Goal: Task Accomplishment & Management: Use online tool/utility

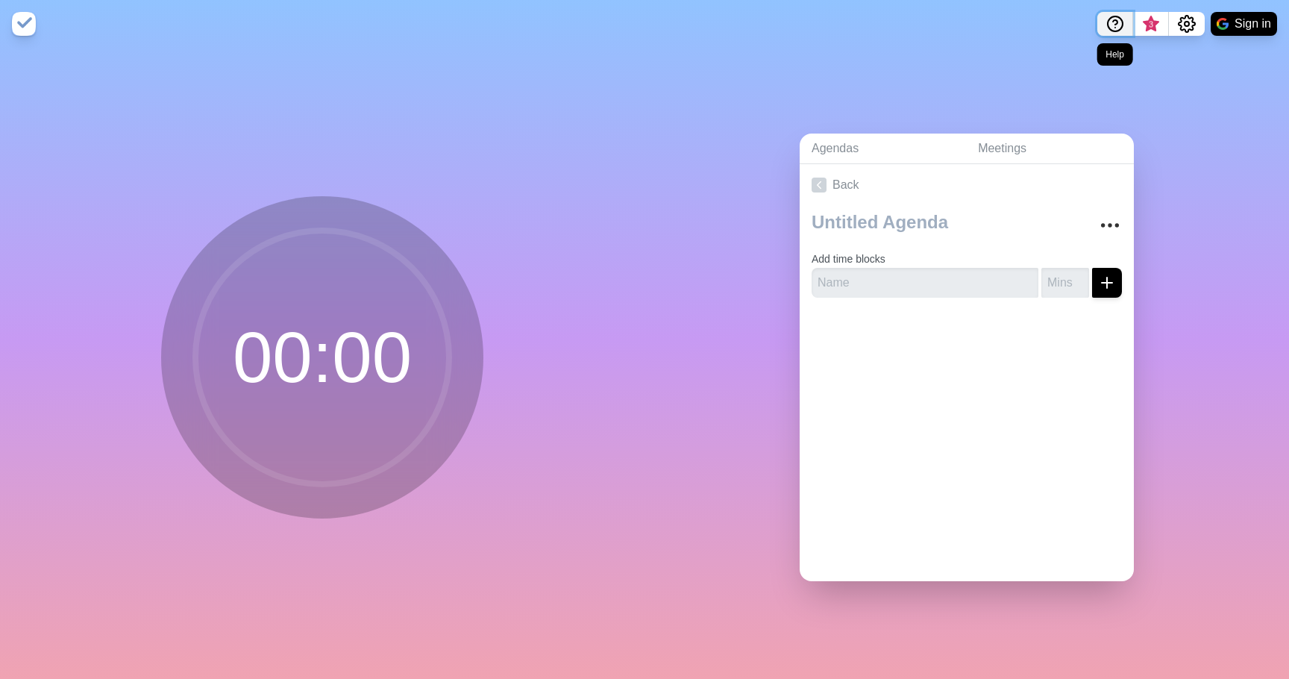
click at [1120, 29] on icon "Help" at bounding box center [1115, 24] width 18 height 18
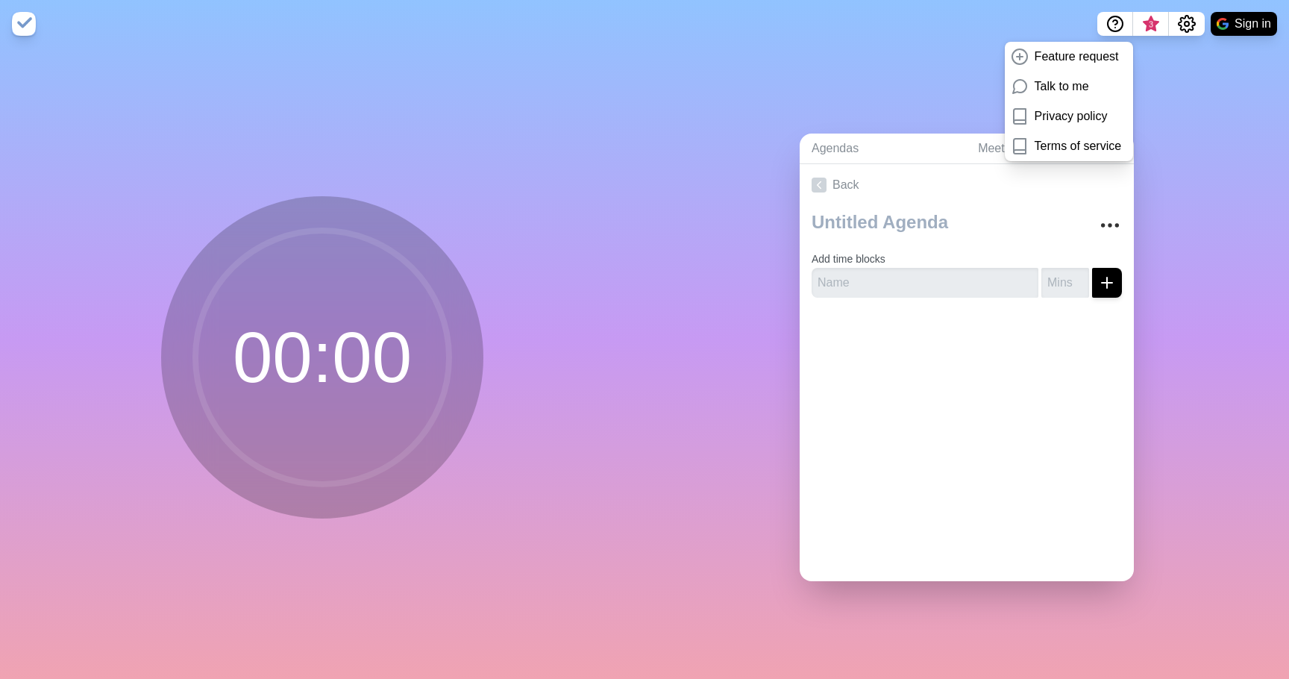
click at [357, 451] on circle at bounding box center [322, 357] width 254 height 254
click at [615, 272] on div "00 : 00" at bounding box center [322, 363] width 644 height 631
click at [1210, 81] on div "Agendas Meetings Back Add time blocks" at bounding box center [966, 363] width 644 height 631
click at [1106, 32] on icon "Help" at bounding box center [1115, 24] width 18 height 18
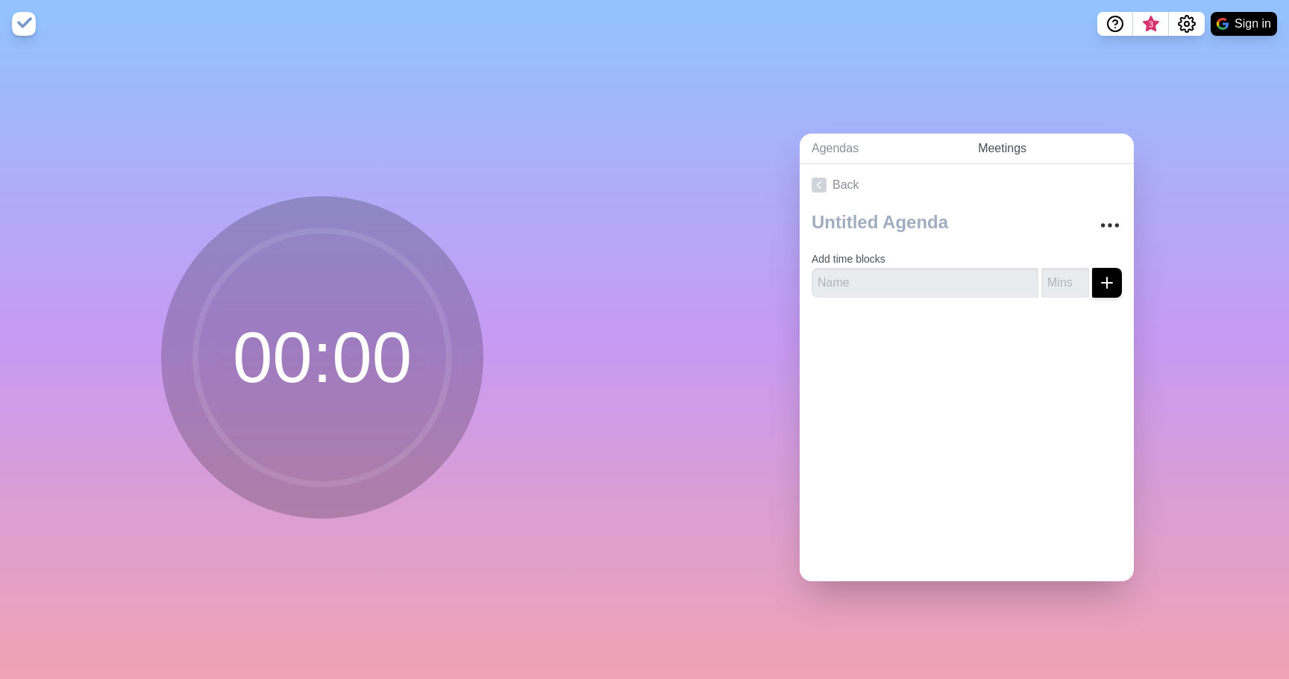
click at [990, 161] on link "Meetings" at bounding box center [1050, 149] width 168 height 31
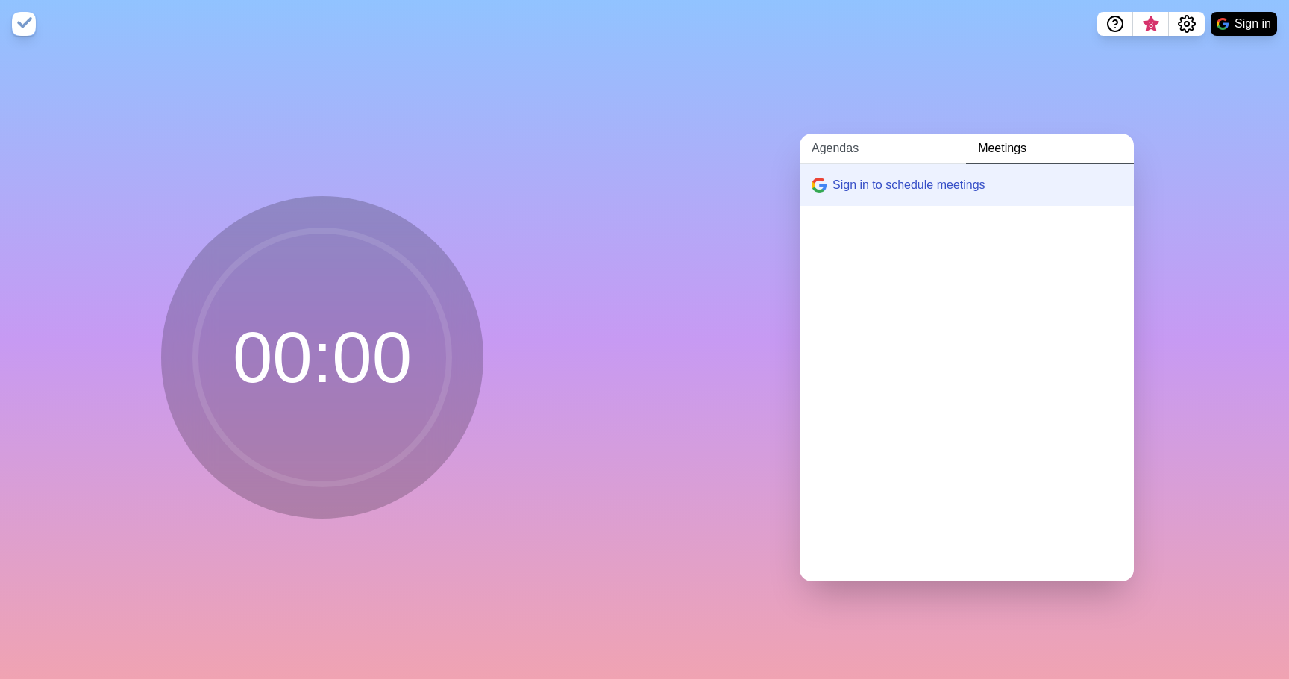
click at [863, 156] on link "Agendas" at bounding box center [883, 149] width 166 height 31
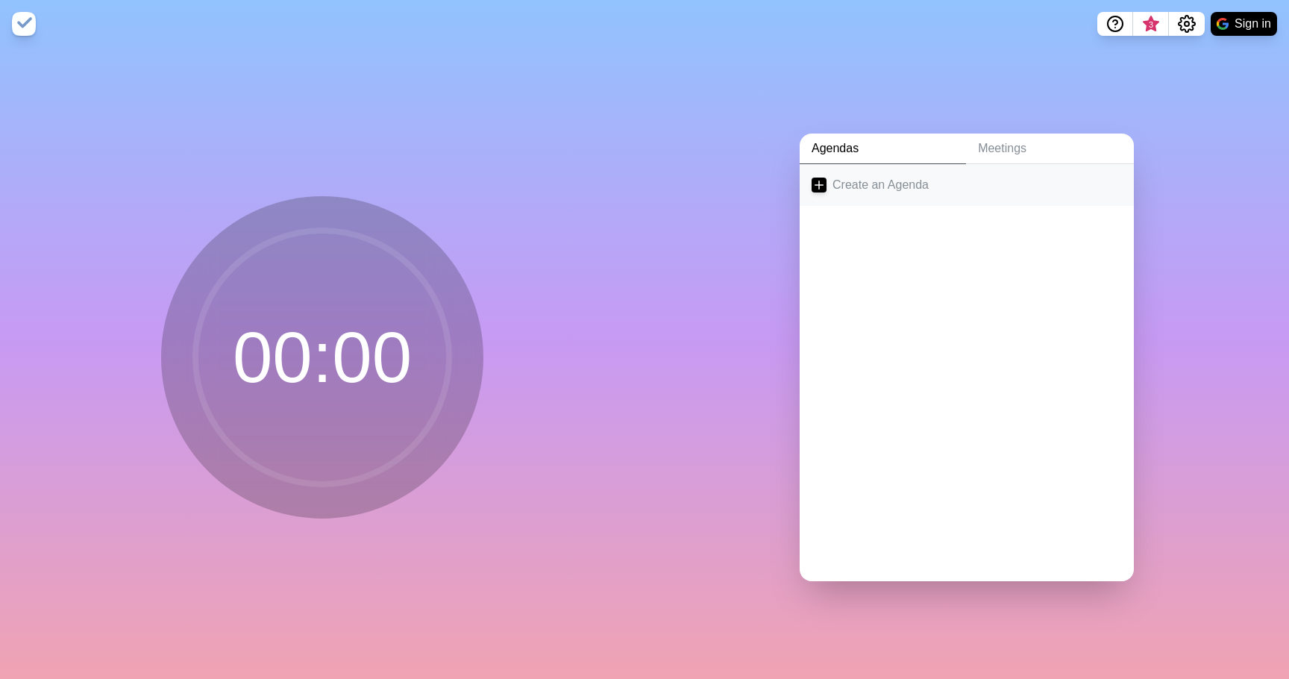
click at [841, 194] on link "Create an Agenda" at bounding box center [967, 185] width 334 height 42
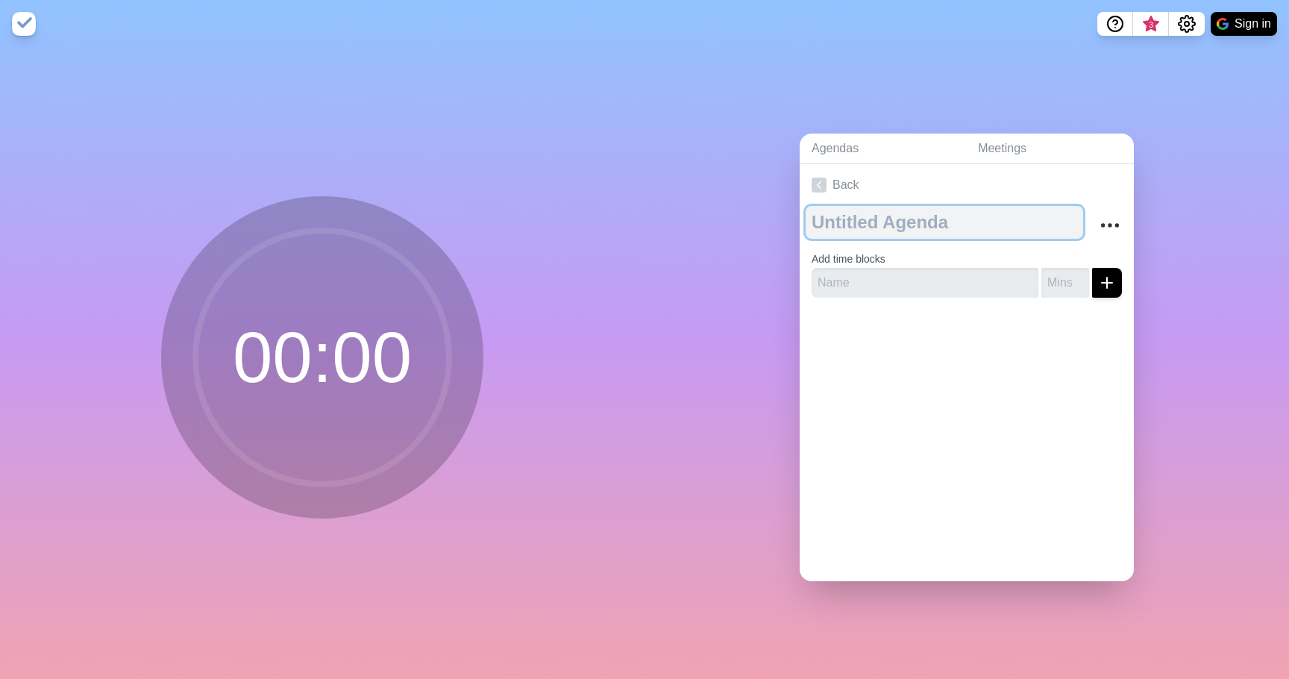
click at [896, 231] on textarea at bounding box center [944, 222] width 277 height 33
type textarea "InfraOPs/DRO"
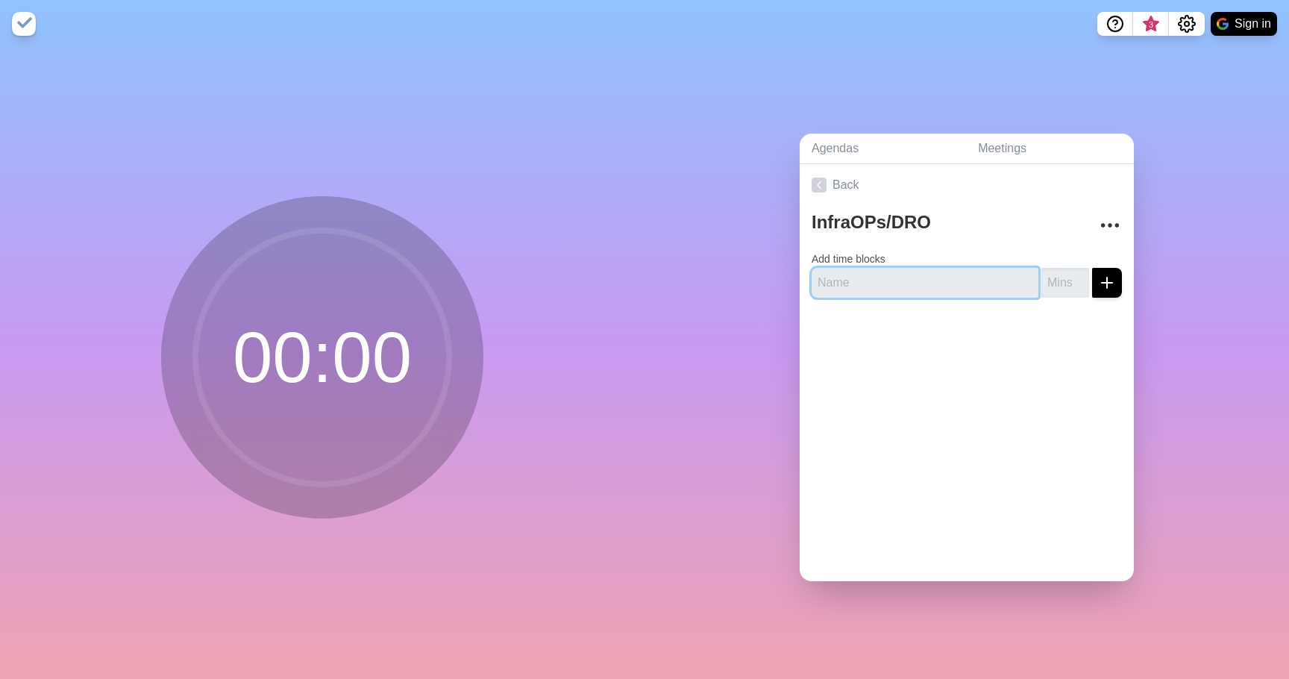
click at [891, 290] on input "text" at bounding box center [925, 283] width 227 height 30
paste input "Aurora Database Creation Refactor"
type input "Aurora Database Creation Refactor"
click at [1060, 289] on input "number" at bounding box center [1065, 283] width 48 height 30
type input "60"
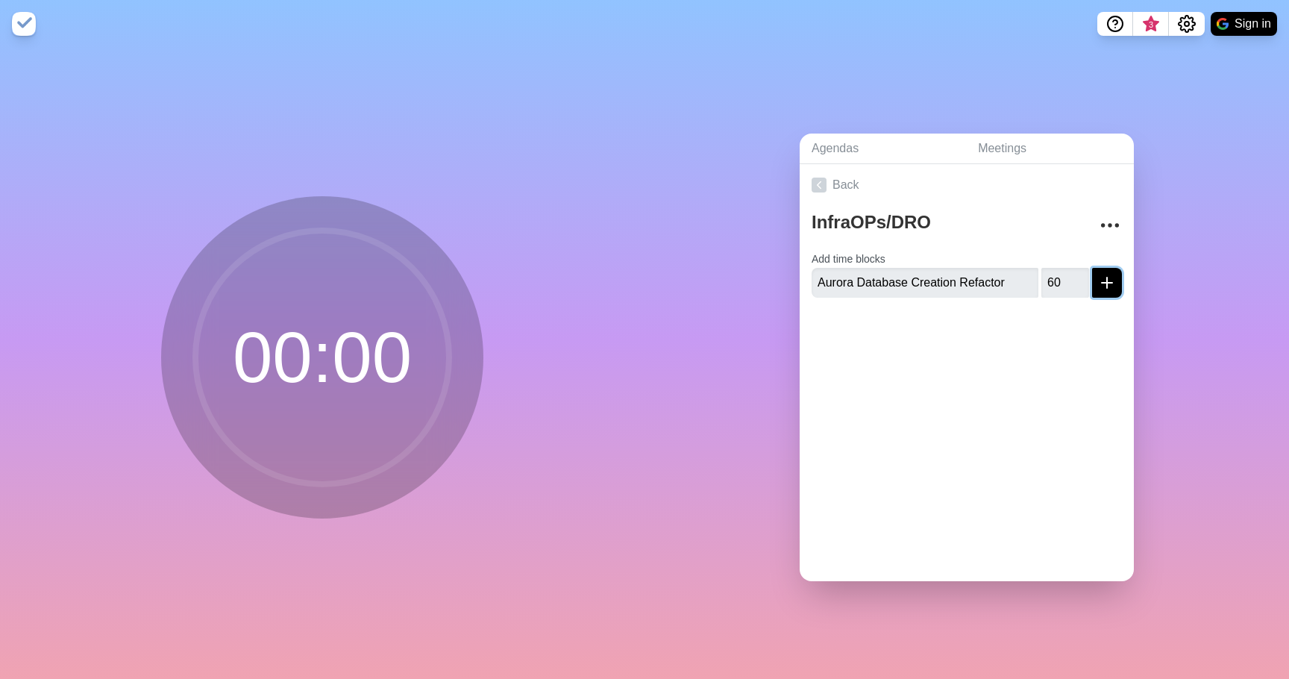
click at [1114, 289] on icon "submit" at bounding box center [1107, 283] width 18 height 18
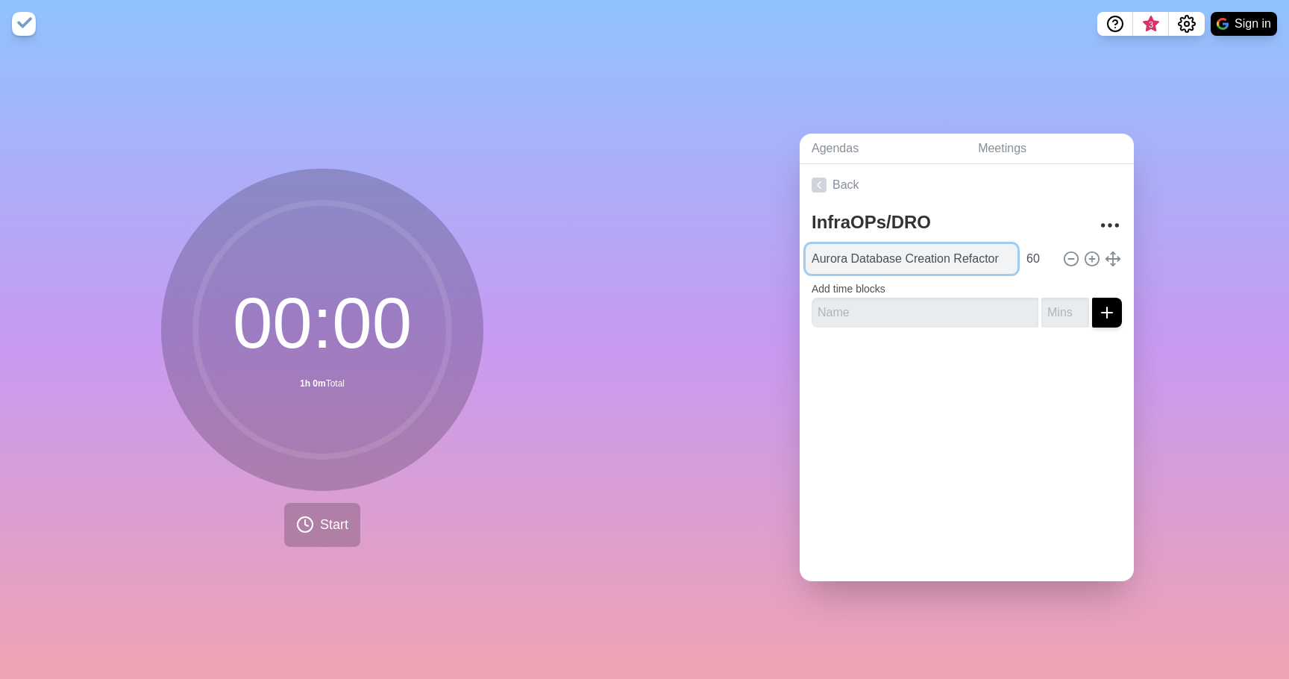
click at [834, 254] on input "Aurora Database Creation Refactor" at bounding box center [912, 259] width 212 height 30
click at [1003, 288] on form "Add time blocks" at bounding box center [967, 301] width 310 height 54
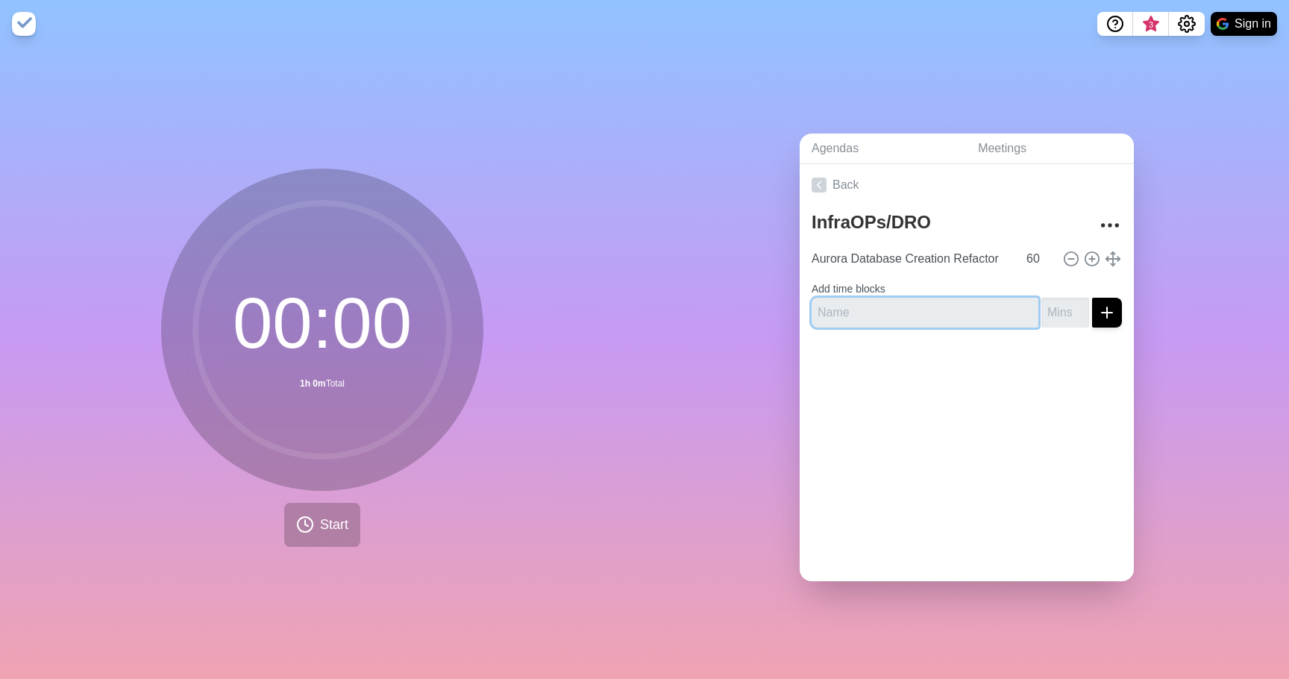
click at [904, 321] on input "text" at bounding box center [925, 313] width 227 height 30
paste input "Aurora Postgres Upgrade: Multi-Tenant Migration"
type input "Aurora Postgres Upgrade: Multi-Tenant Migration"
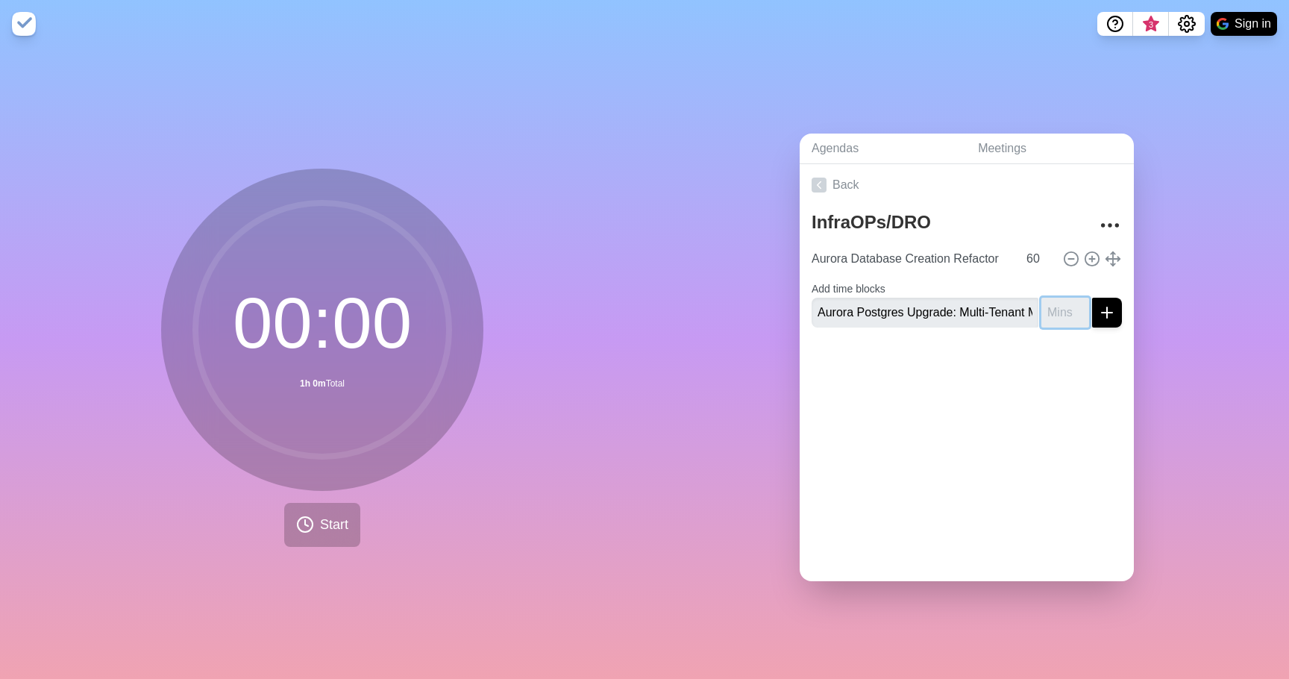
click at [1070, 324] on input "number" at bounding box center [1065, 313] width 48 height 30
type input "60"
click at [1039, 397] on div at bounding box center [967, 369] width 334 height 60
click at [1094, 257] on icon at bounding box center [1092, 259] width 16 height 16
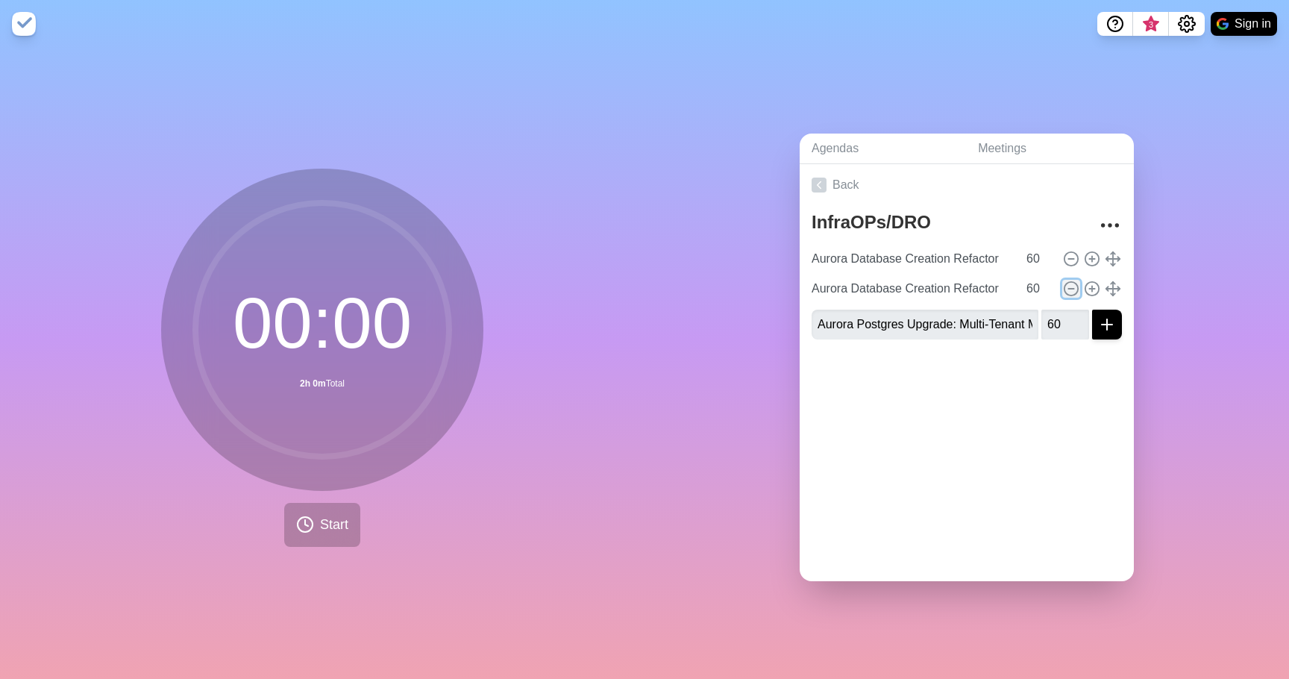
click at [1068, 282] on circle at bounding box center [1070, 288] width 13 height 13
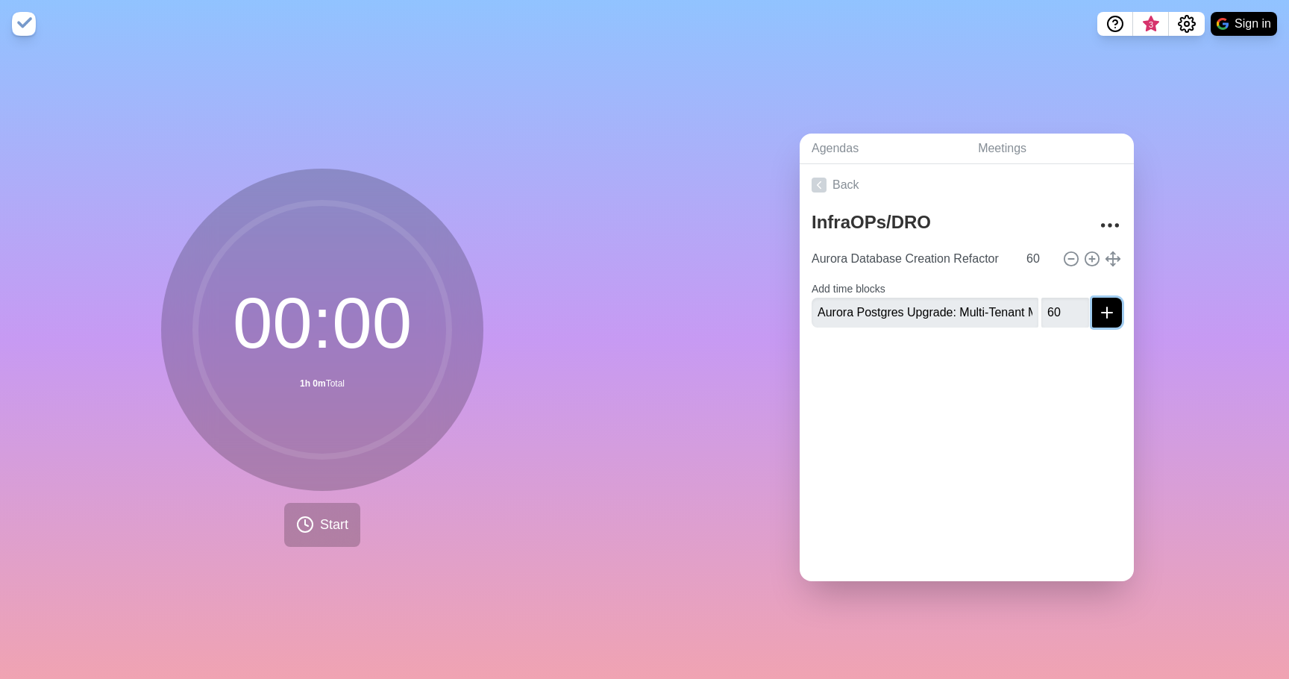
click at [1108, 310] on icon "submit" at bounding box center [1107, 313] width 18 height 18
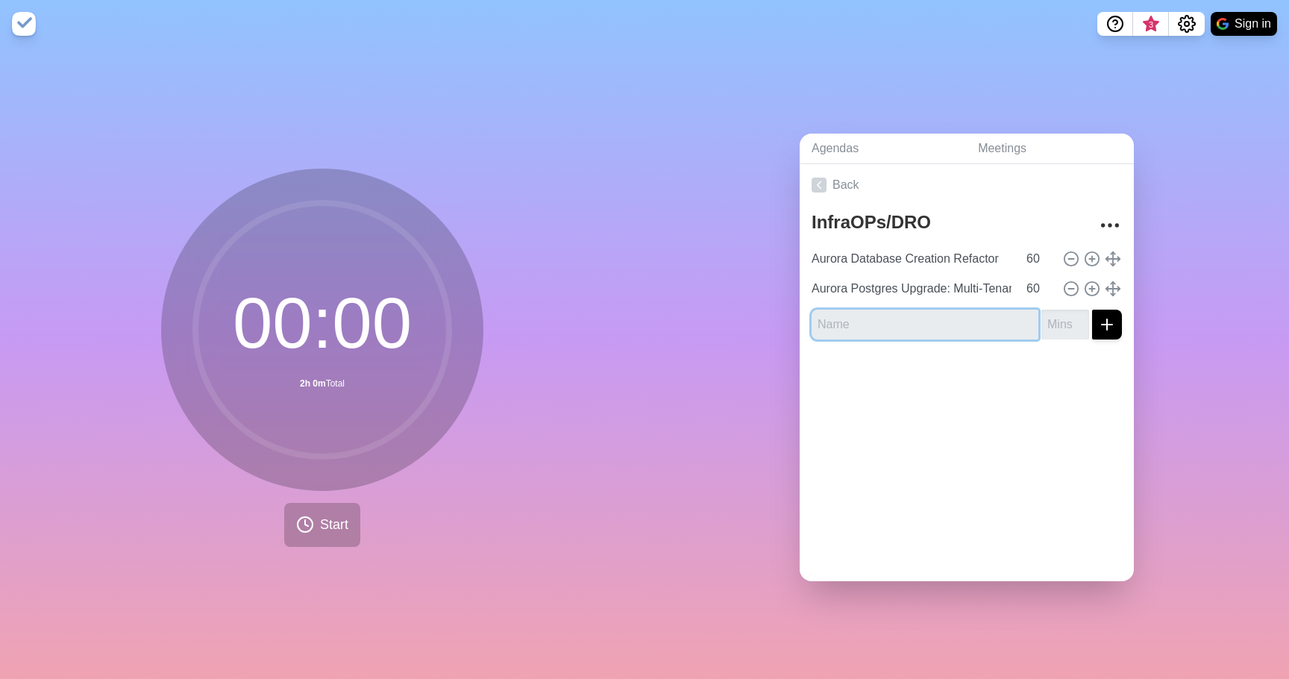
paste input "NN and GKE"
type input "NN and GKE"
type input "-1"
click at [1078, 332] on input "-1" at bounding box center [1065, 325] width 48 height 30
type input "60"
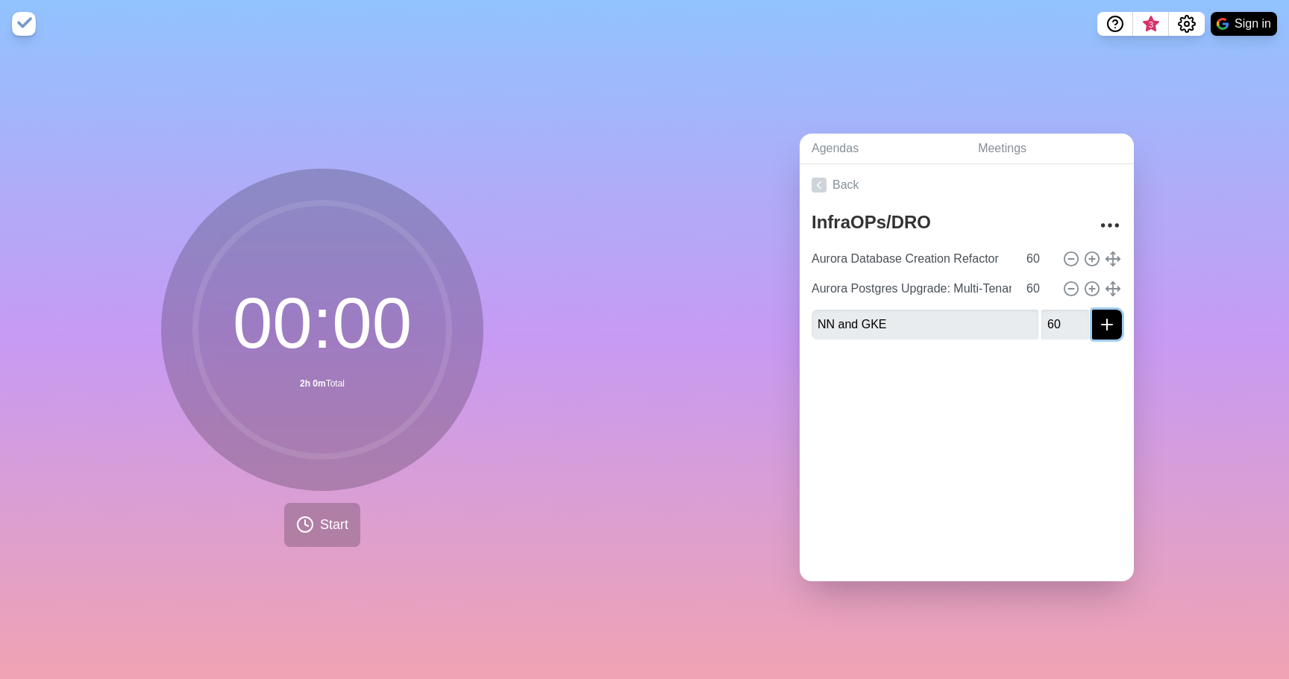
click at [1105, 331] on icon "submit" at bounding box center [1107, 325] width 18 height 18
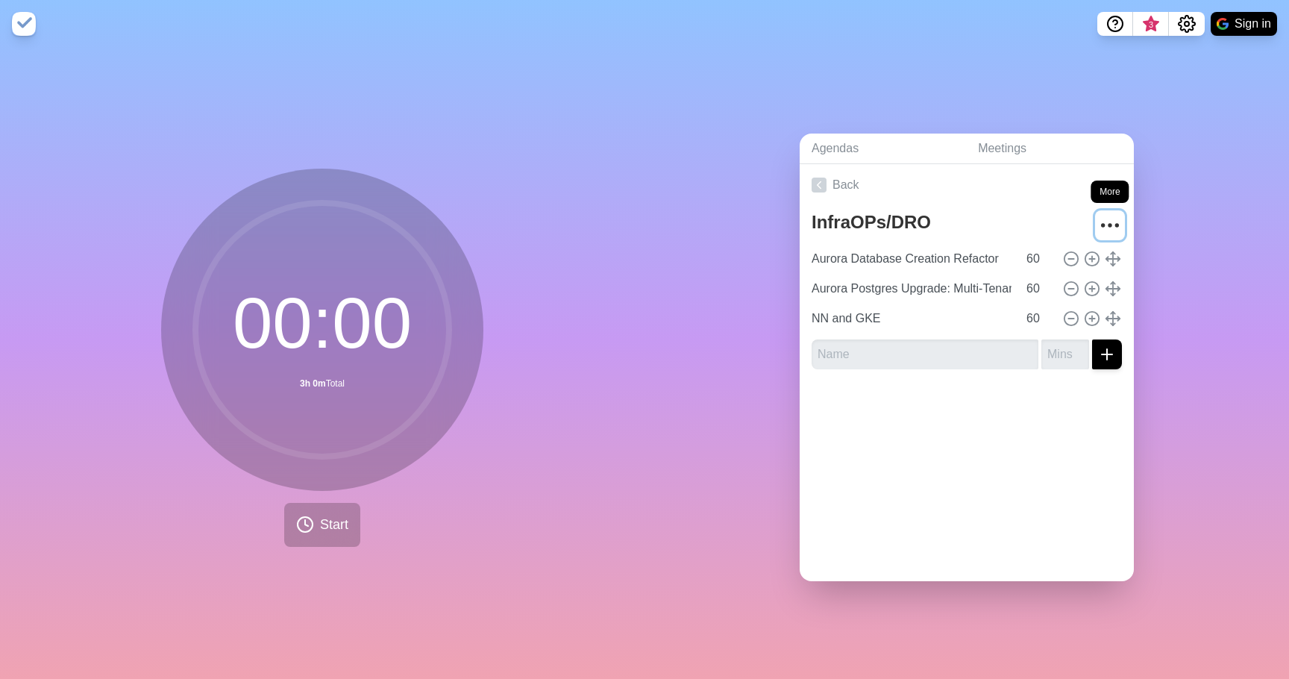
click at [1120, 234] on icon "More" at bounding box center [1110, 225] width 24 height 24
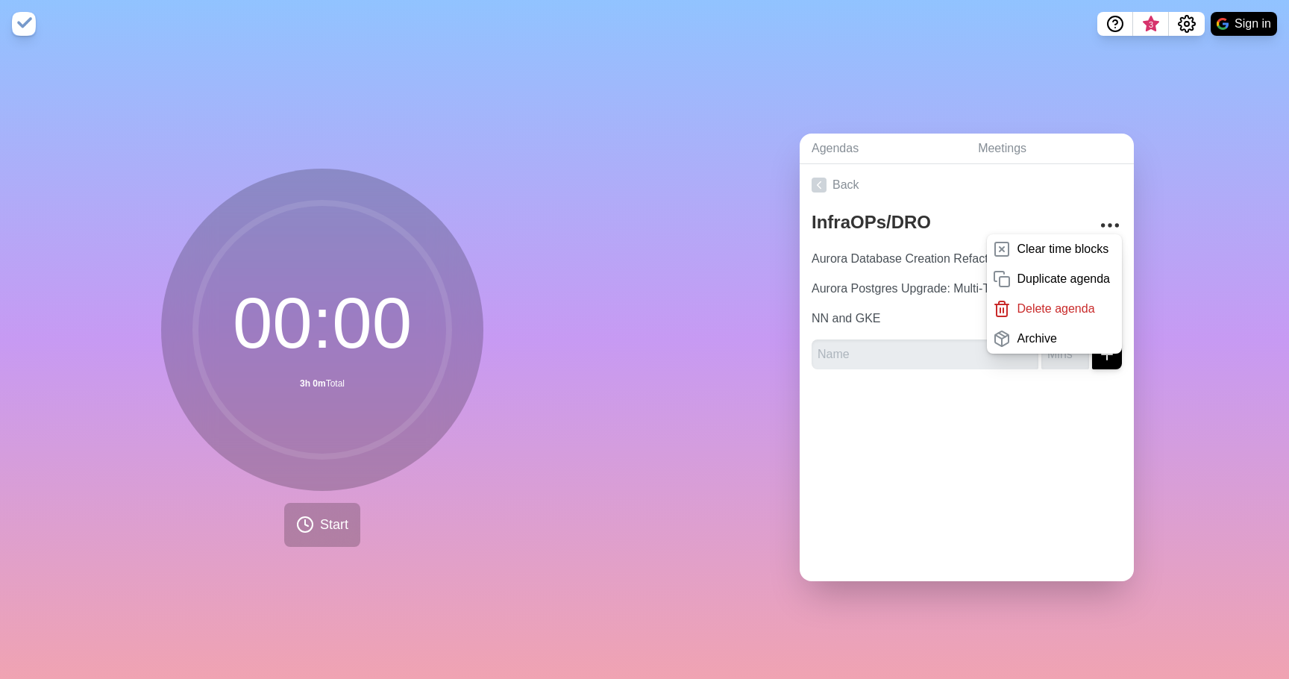
click at [623, 349] on div "00 : 00 3h 0m Total Start" at bounding box center [322, 363] width 644 height 631
click at [1208, 324] on div "Agendas Meetings Back InfraOPs/DRO Clear time blocks Duplicate agenda Delete ag…" at bounding box center [966, 363] width 644 height 631
click at [1029, 167] on link "Back" at bounding box center [967, 185] width 334 height 42
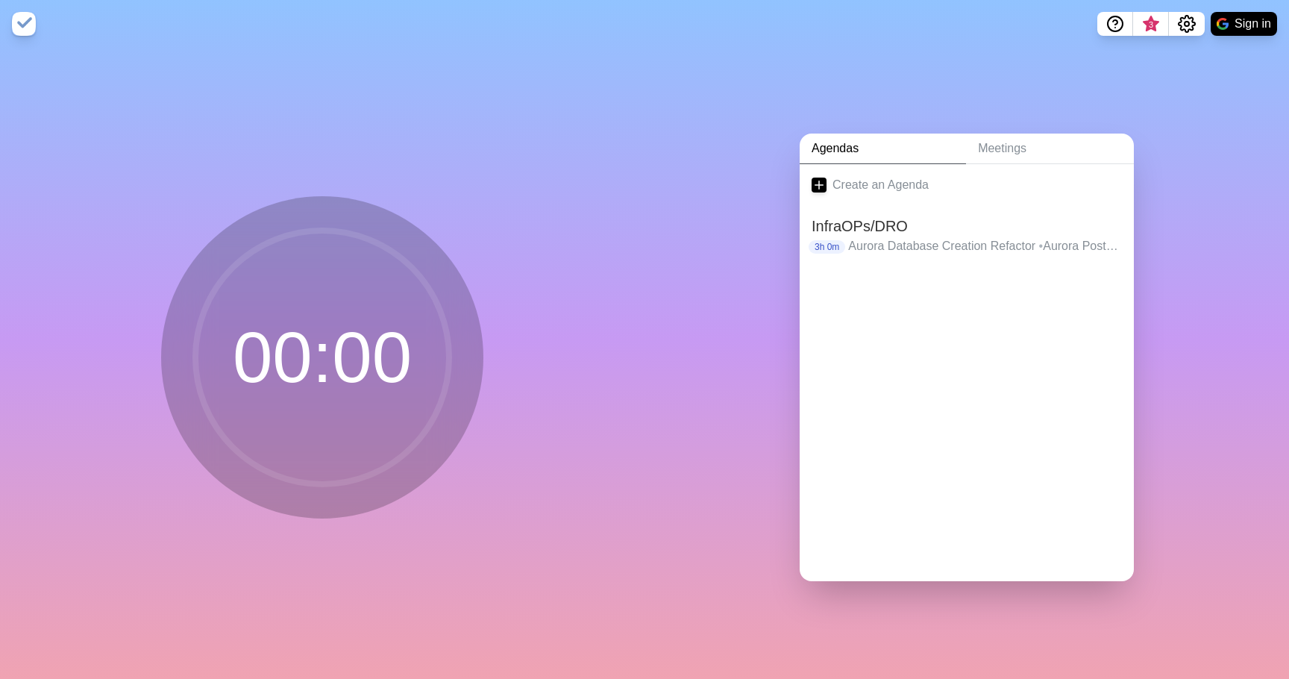
click at [1029, 167] on link "Create an Agenda" at bounding box center [967, 185] width 334 height 42
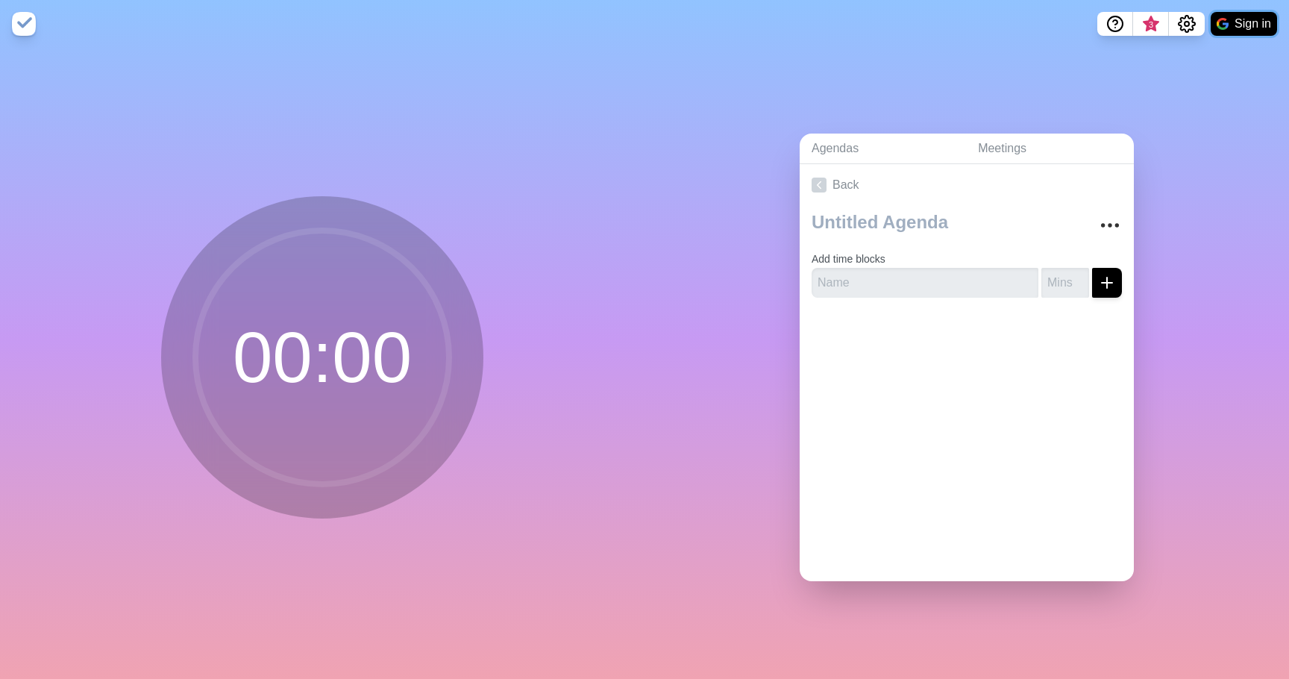
click at [1243, 25] on button "Sign in" at bounding box center [1244, 24] width 66 height 24
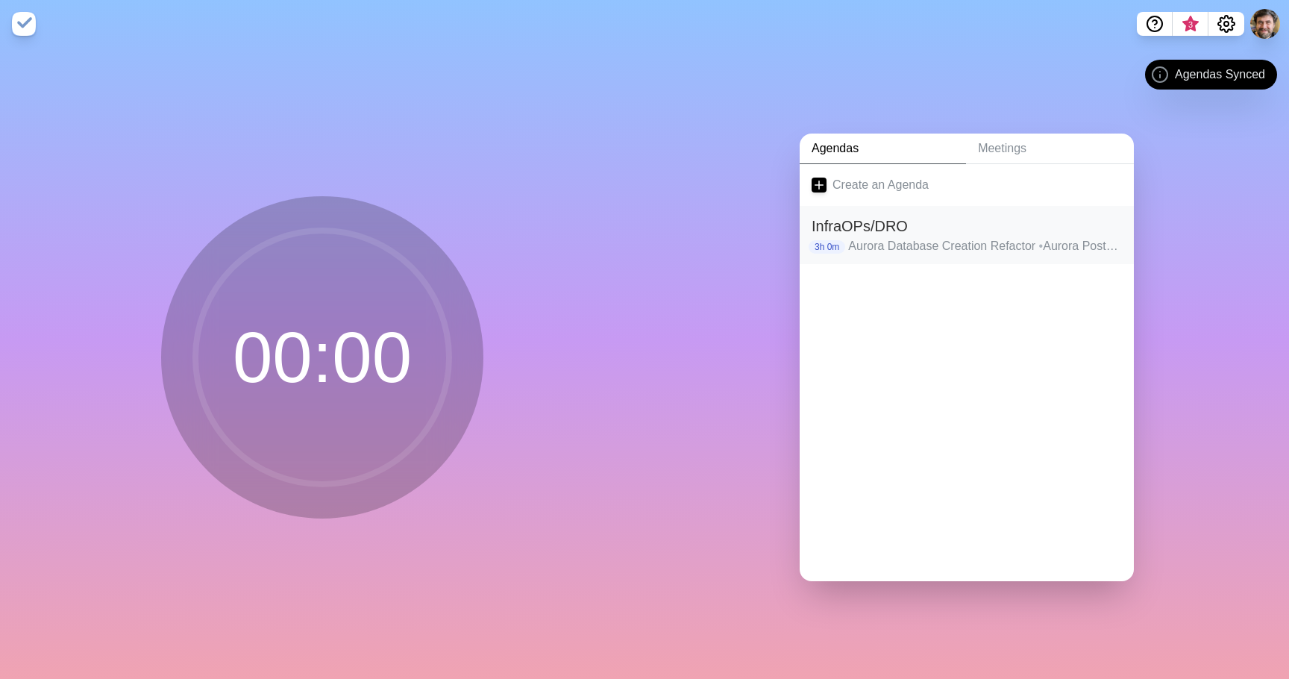
click at [903, 219] on h2 "InfraOPs/DRO" at bounding box center [967, 226] width 310 height 22
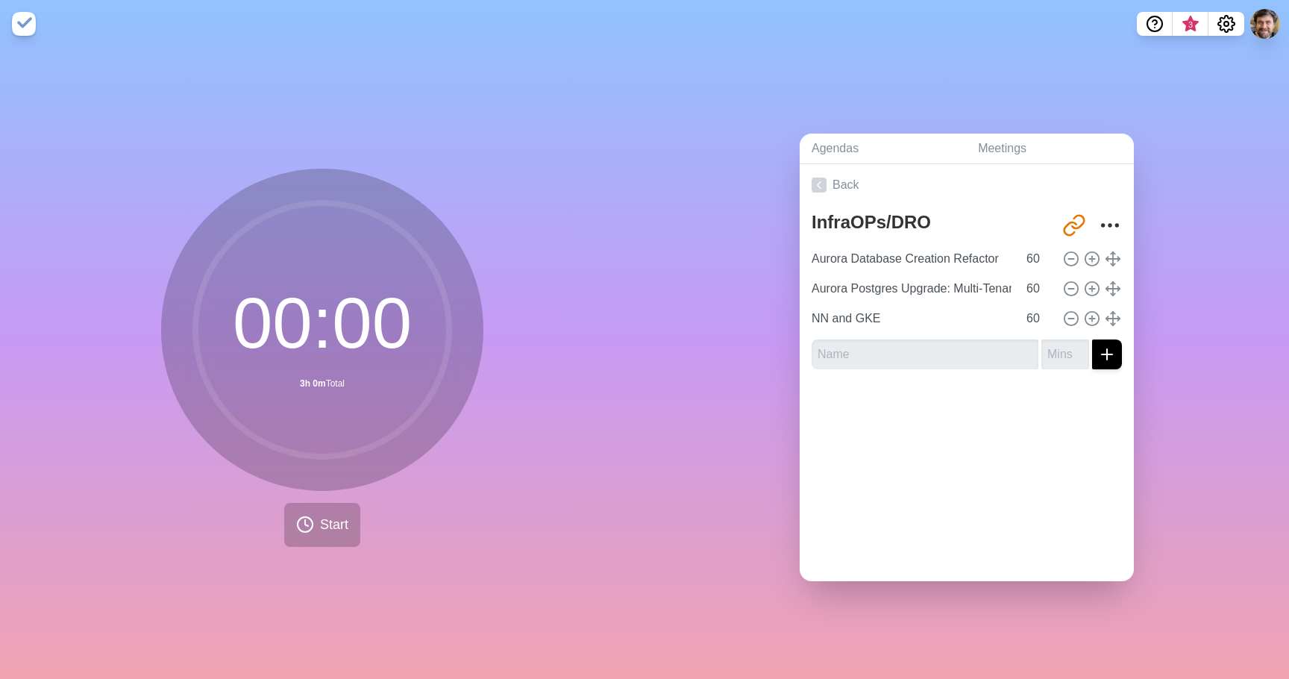
click at [953, 370] on div "InfraOPs/DRO [URL][DOMAIN_NAME] Aurora Database Creation Refactor 60 Aurora Pos…" at bounding box center [967, 293] width 334 height 175
click at [959, 360] on input "text" at bounding box center [925, 354] width 227 height 30
paste input "EKS Access Hardening"
type input "EKS Access Hardening"
click at [1070, 357] on input "number" at bounding box center [1065, 354] width 48 height 30
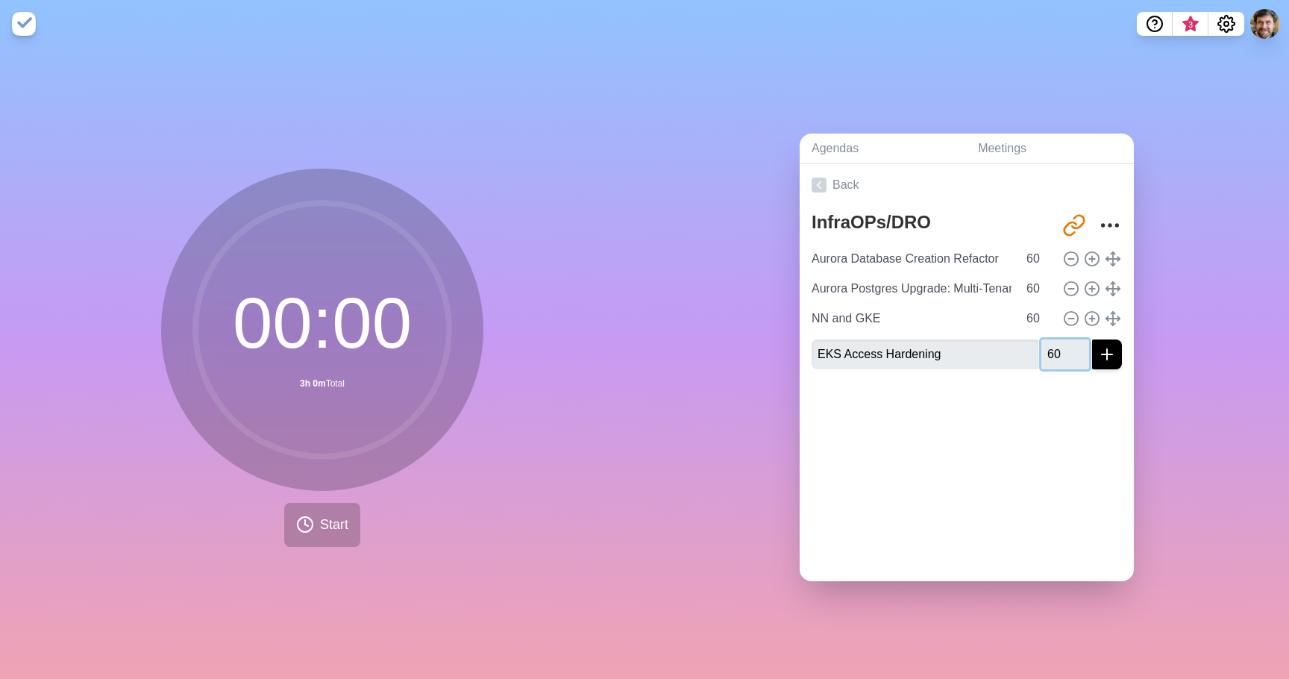
type input "60"
click at [1104, 361] on icon "submit" at bounding box center [1107, 354] width 18 height 18
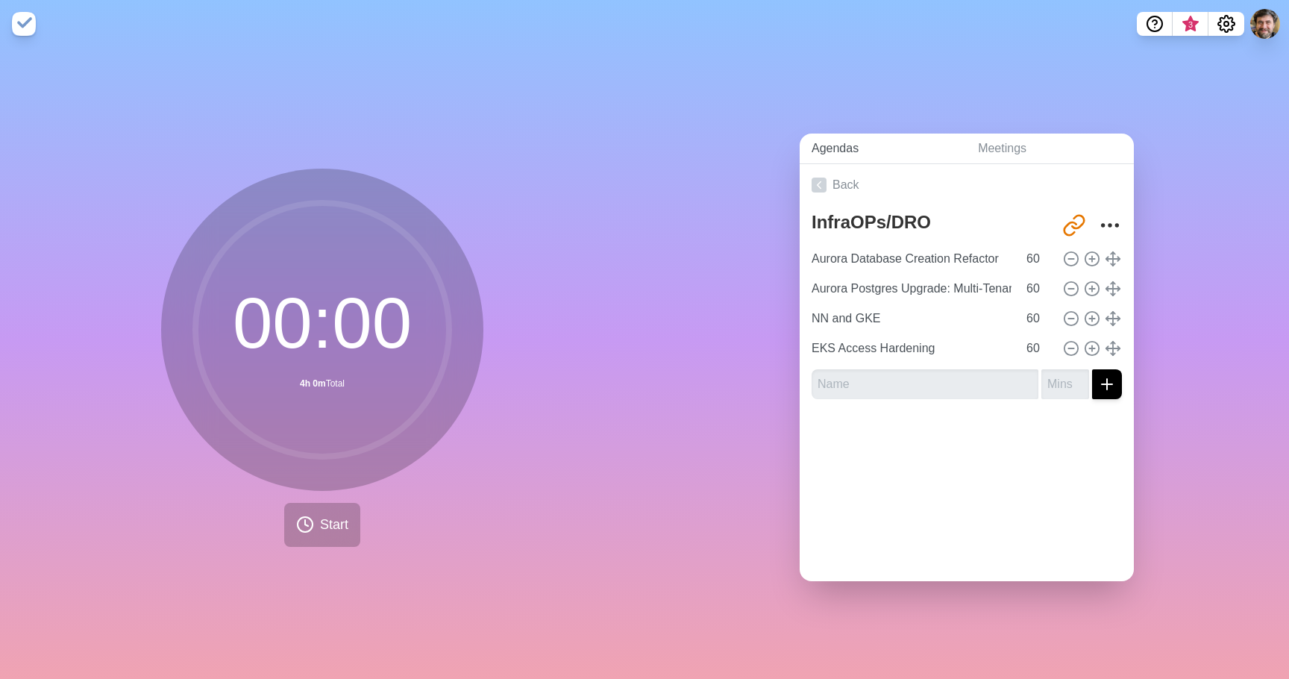
click at [830, 141] on link "Agendas" at bounding box center [883, 149] width 166 height 31
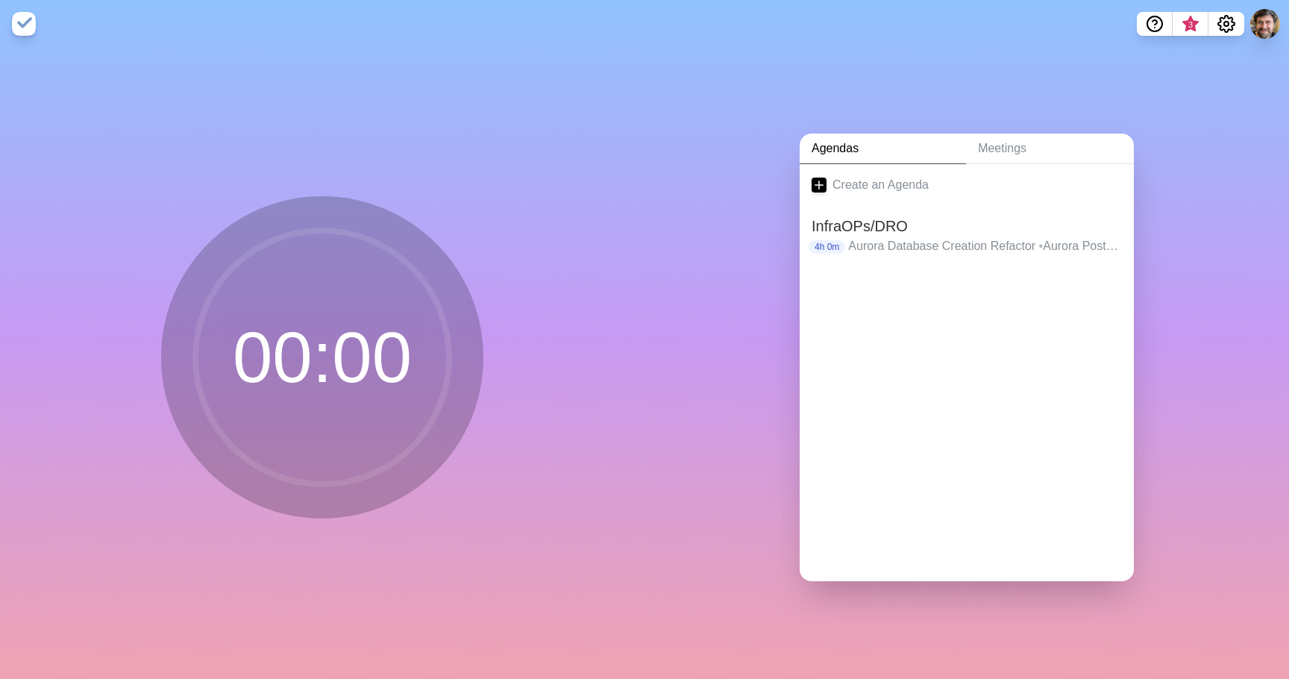
click at [844, 156] on link "Agendas" at bounding box center [883, 149] width 166 height 31
click at [891, 243] on p "Aurora Database Creation Refactor • Aurora Postgres Upgrade: Multi-Tenant Migra…" at bounding box center [985, 246] width 274 height 18
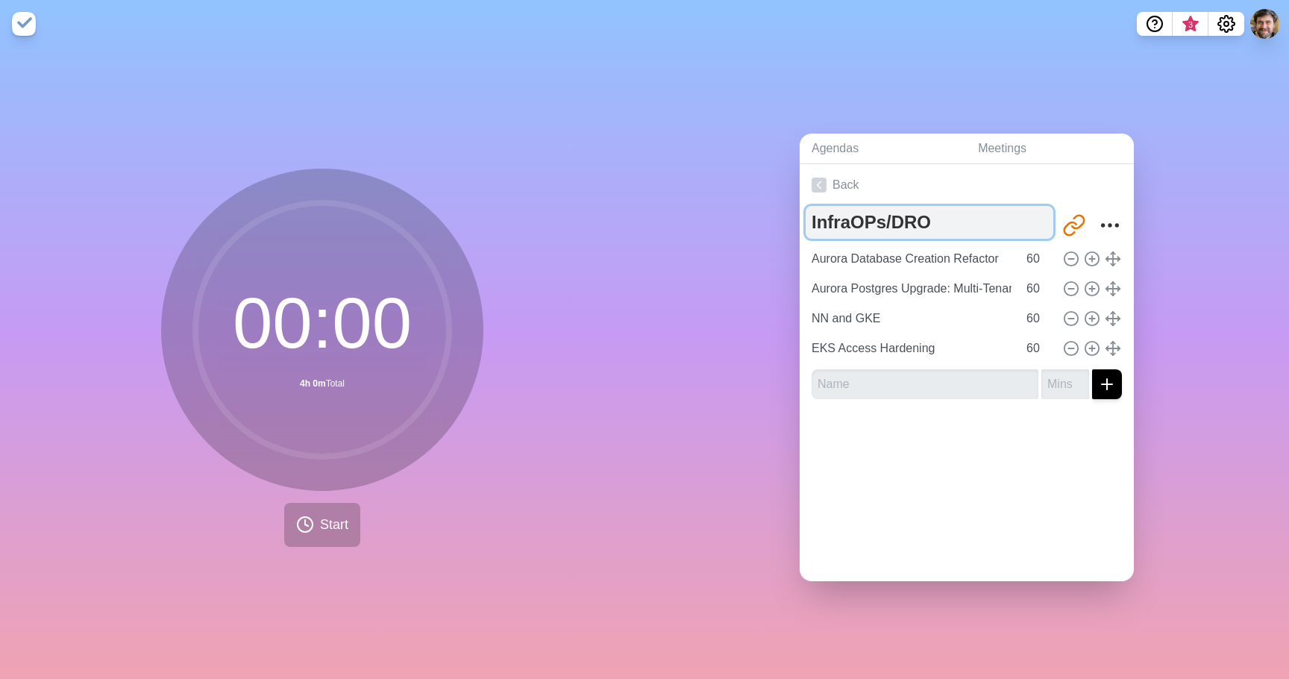
click at [962, 222] on textarea "InfraOPs/DRO" at bounding box center [930, 222] width 248 height 33
type textarea "InfraOPs/DRO Day 1"
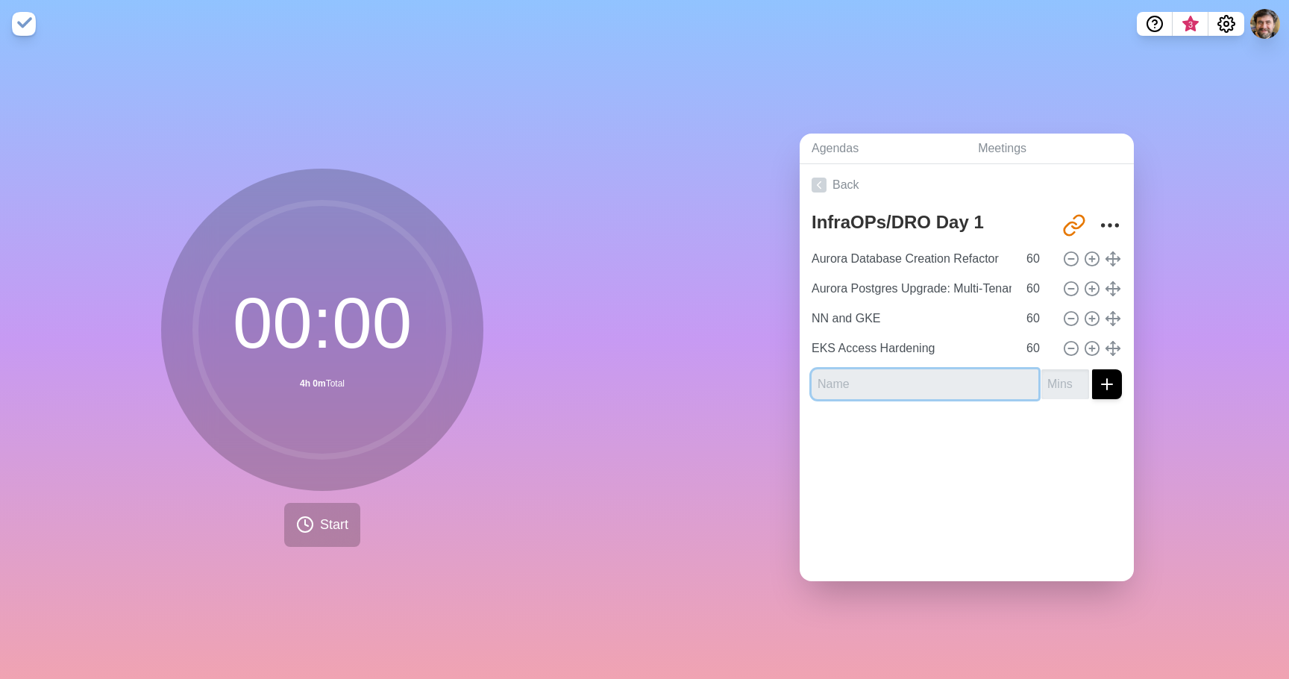
click at [925, 380] on input "text" at bounding box center [925, 384] width 227 height 30
paste input "Standardization and simplification"
type input "Standardization and simplification"
click at [1060, 380] on input "number" at bounding box center [1065, 384] width 48 height 30
type input "30"
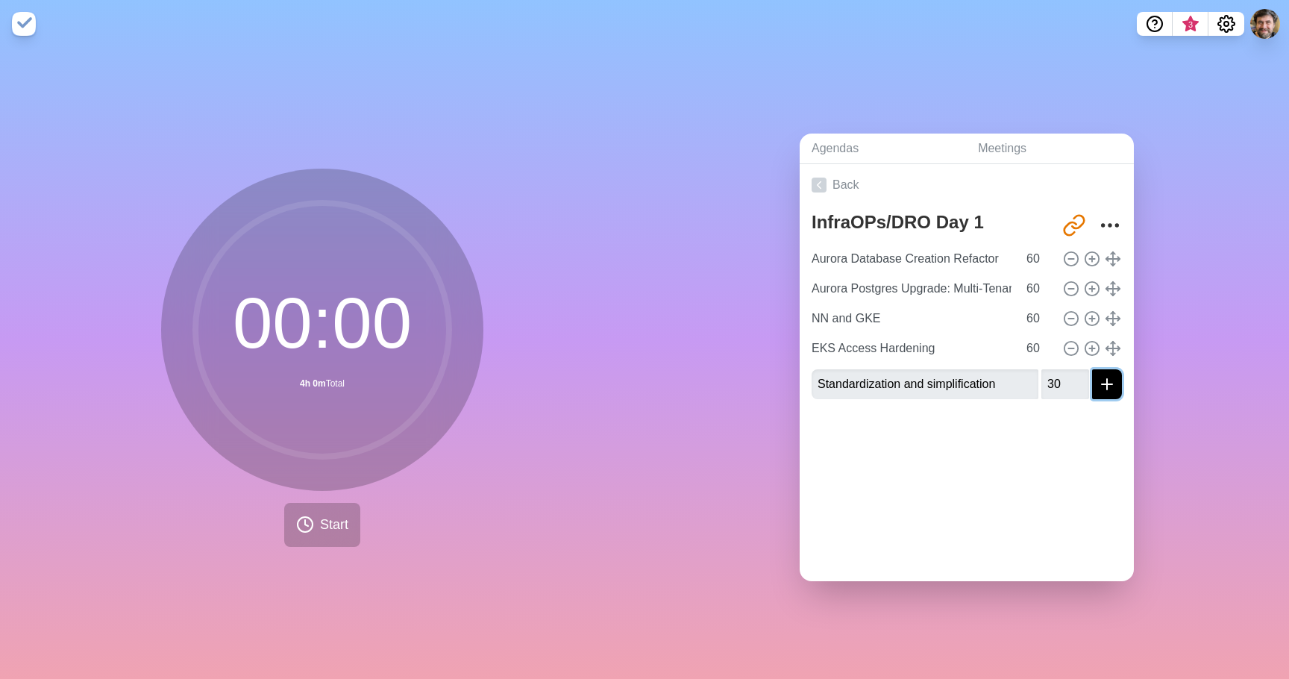
click at [1108, 387] on icon "submit" at bounding box center [1107, 384] width 18 height 18
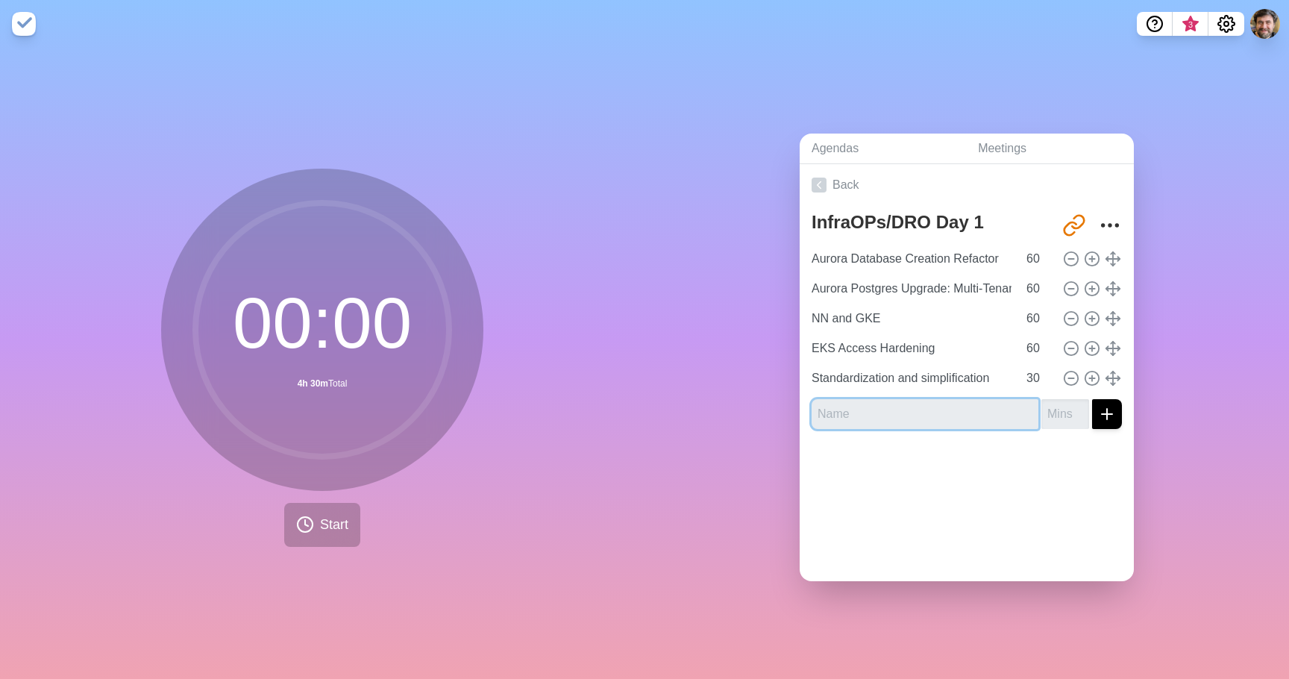
paste input "Transitioning from Single-Region to Multi-Region Architecture"
type input "Transitioning from Single-Region to Multi-Region Architecture"
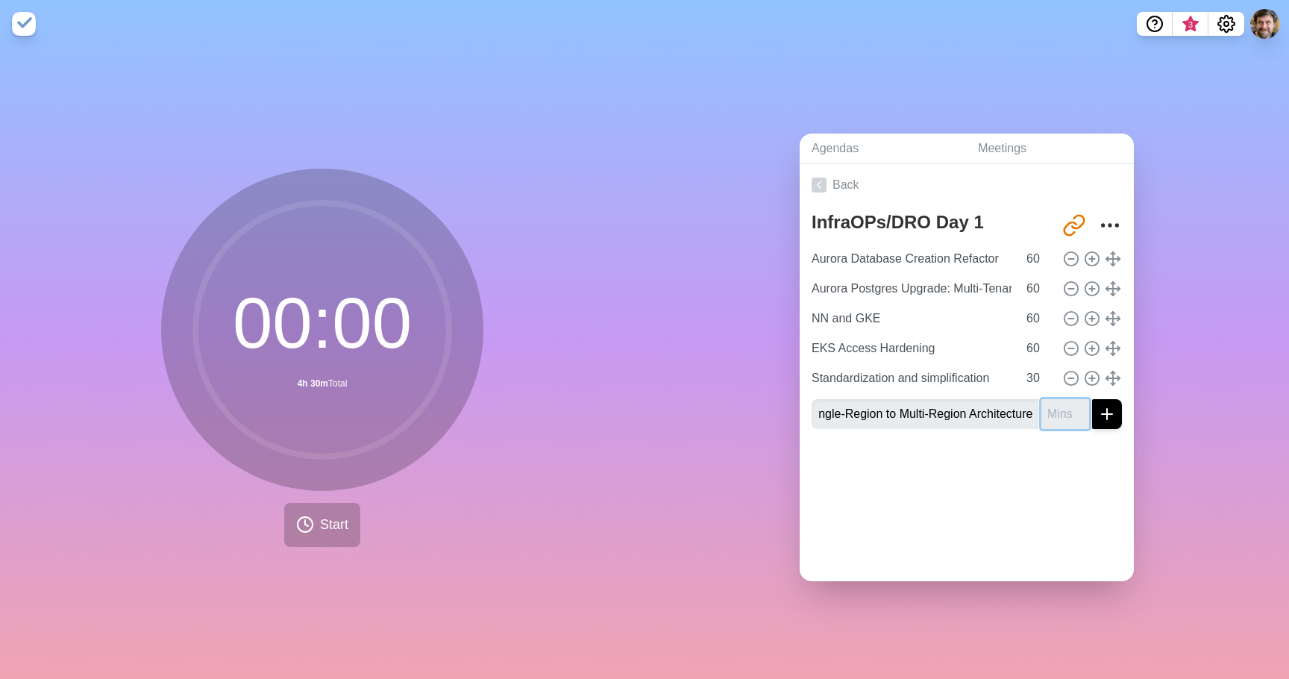
scroll to position [0, 0]
click at [1061, 418] on input "number" at bounding box center [1065, 414] width 48 height 30
type input "90"
click at [1067, 509] on div "Back InfraOPs/DRO Day 1 [URL][DOMAIN_NAME] Aurora Database Creation Refactor 60…" at bounding box center [967, 372] width 334 height 417
click at [1105, 427] on button "submit" at bounding box center [1107, 414] width 30 height 30
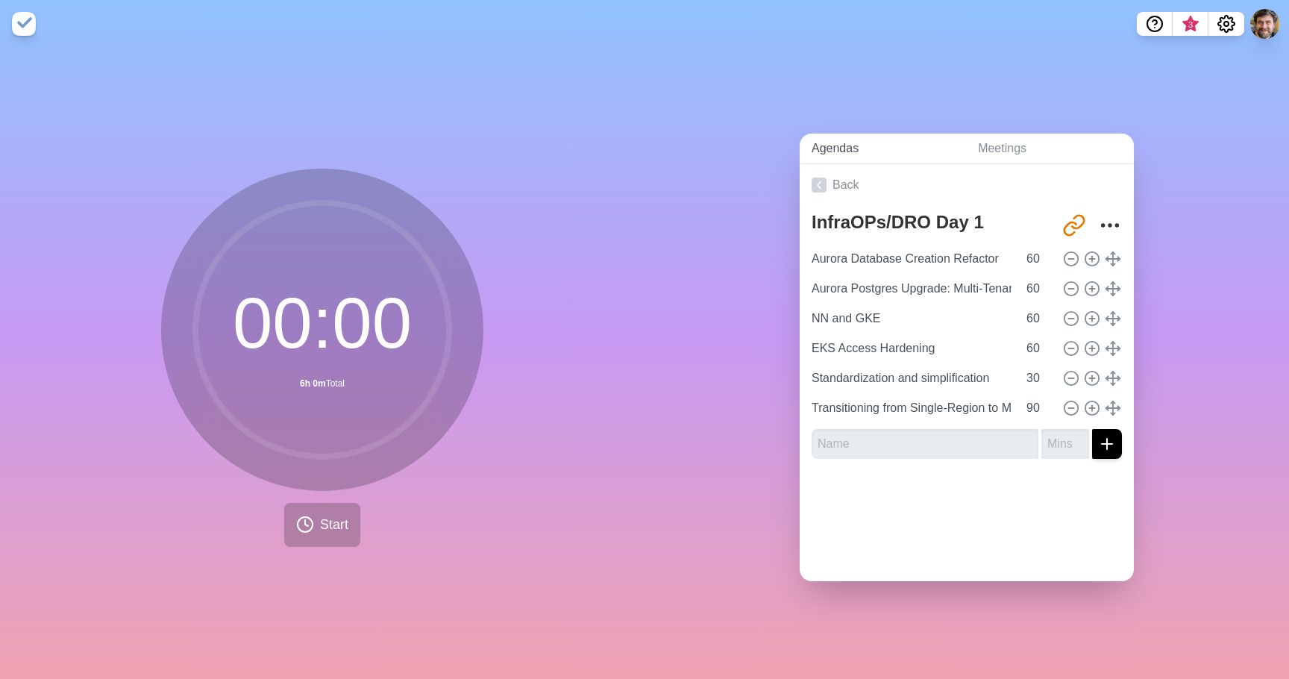
click at [841, 154] on link "Agendas" at bounding box center [883, 149] width 166 height 31
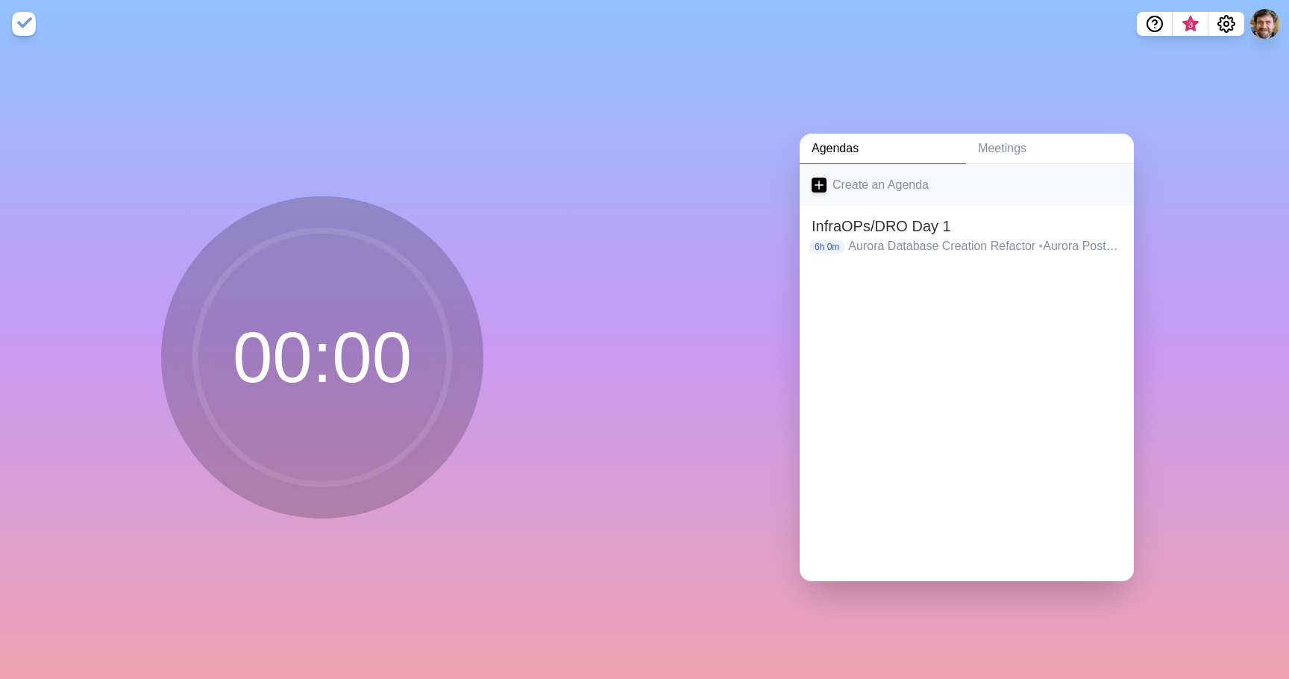
click at [844, 186] on link "Create an Agenda" at bounding box center [967, 185] width 334 height 42
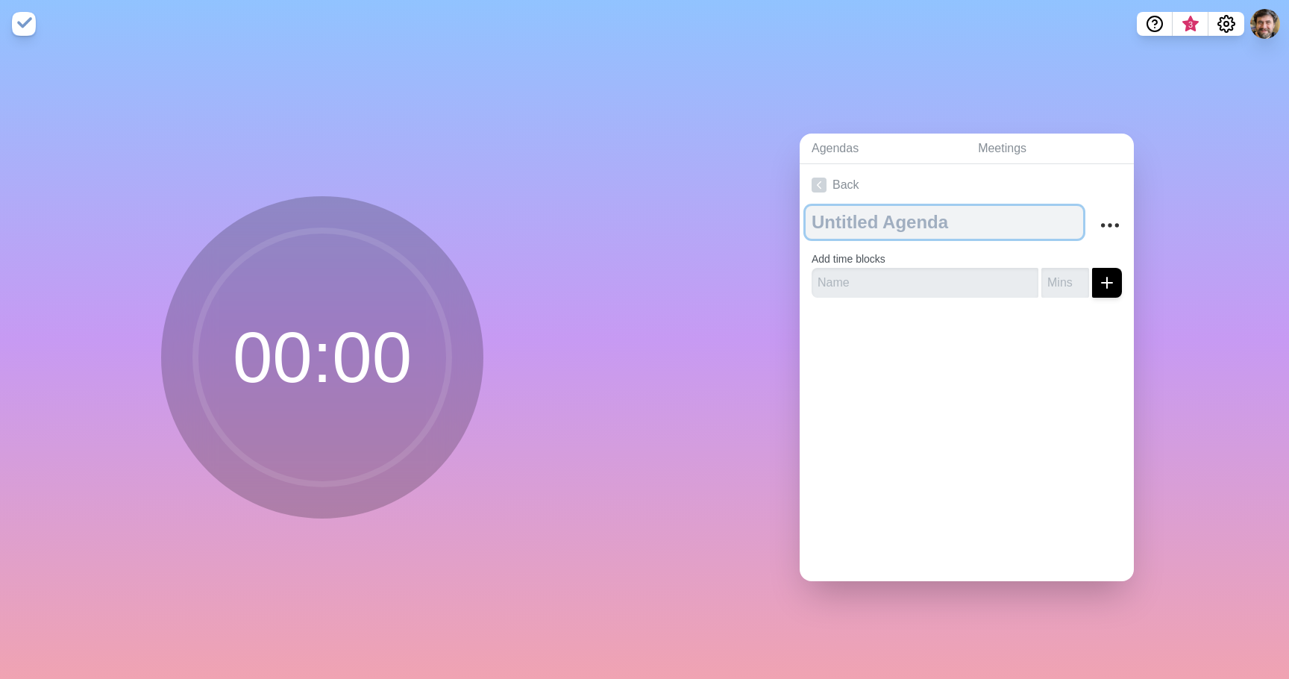
click at [876, 233] on textarea at bounding box center [944, 222] width 277 height 33
type textarea "InfraOps/DRO Day 2"
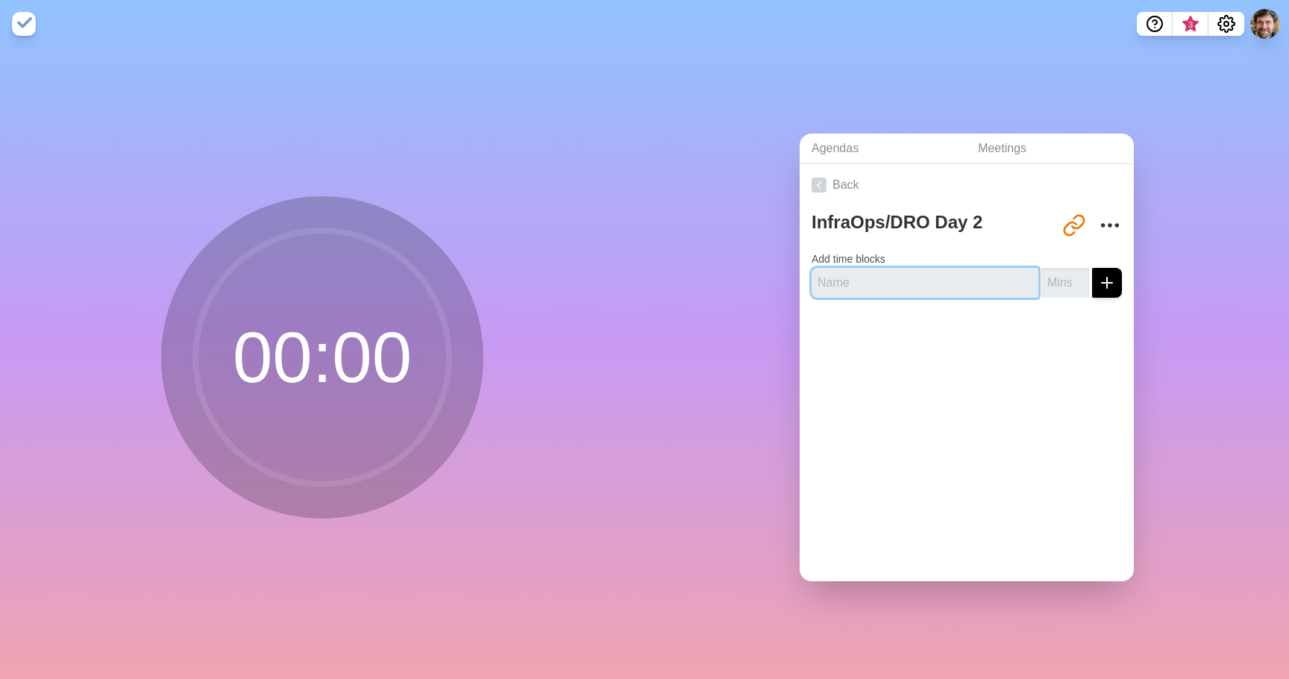
click at [878, 295] on input "text" at bounding box center [925, 283] width 227 height 30
paste input "Secrets Management - What's next?"
type input "Secrets Management - What's next?"
click at [1078, 295] on input "number" at bounding box center [1065, 283] width 48 height 30
type input "1"
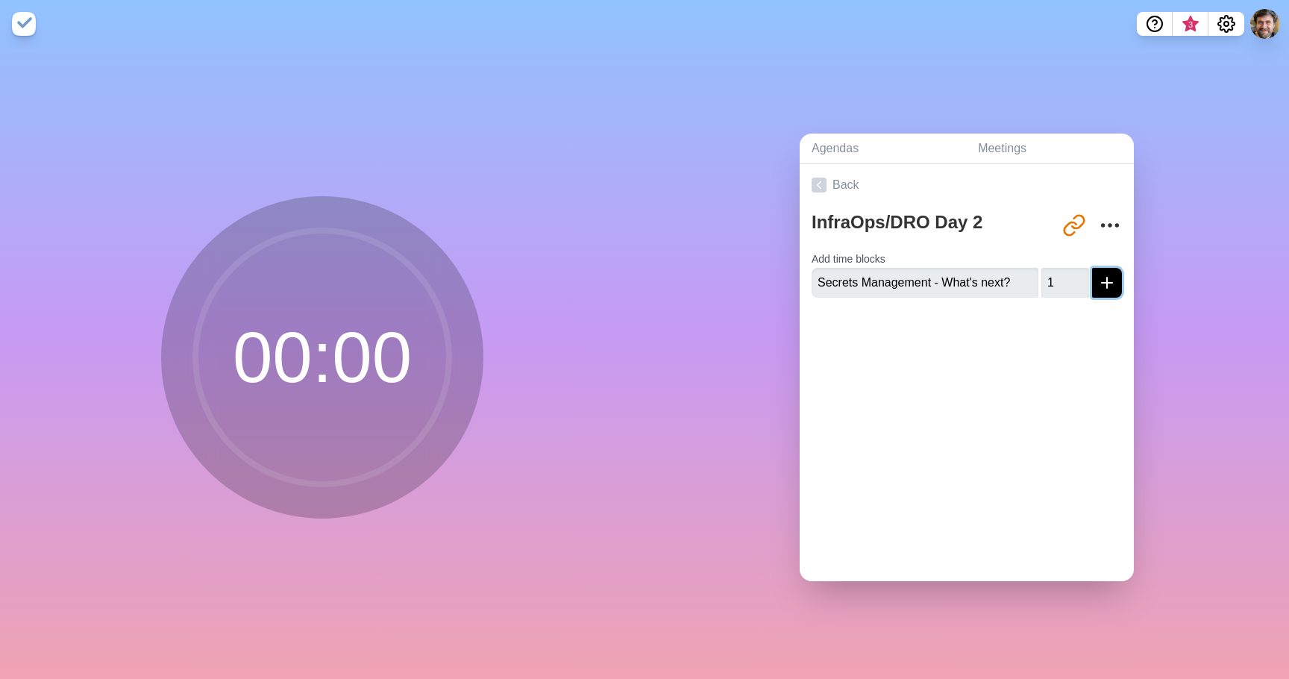
click at [1116, 286] on button "submit" at bounding box center [1107, 283] width 30 height 30
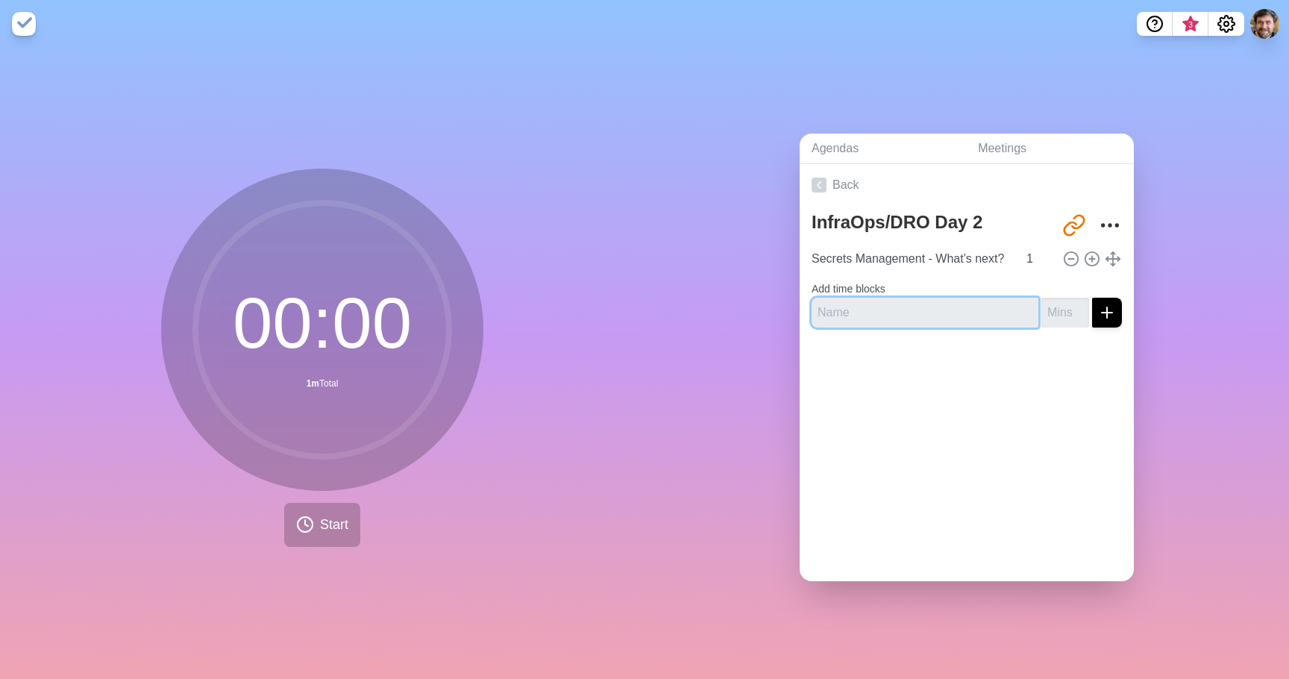
paste input "Principles and architectural patterns to reduce toil and gain velocity"
type input "Principles and architectural patterns to reduce toil and gain velocity"
click at [1068, 316] on input "number" at bounding box center [1065, 313] width 48 height 30
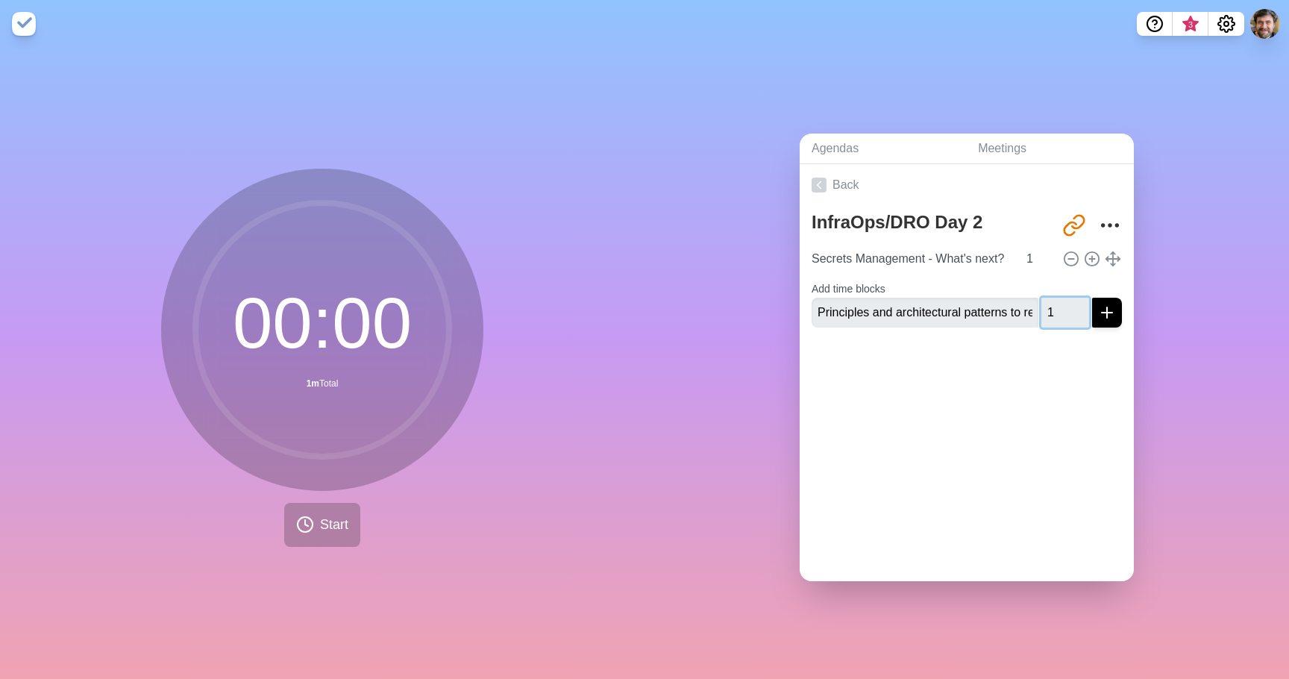
type input "1"
click at [1102, 318] on icon "submit" at bounding box center [1107, 313] width 18 height 18
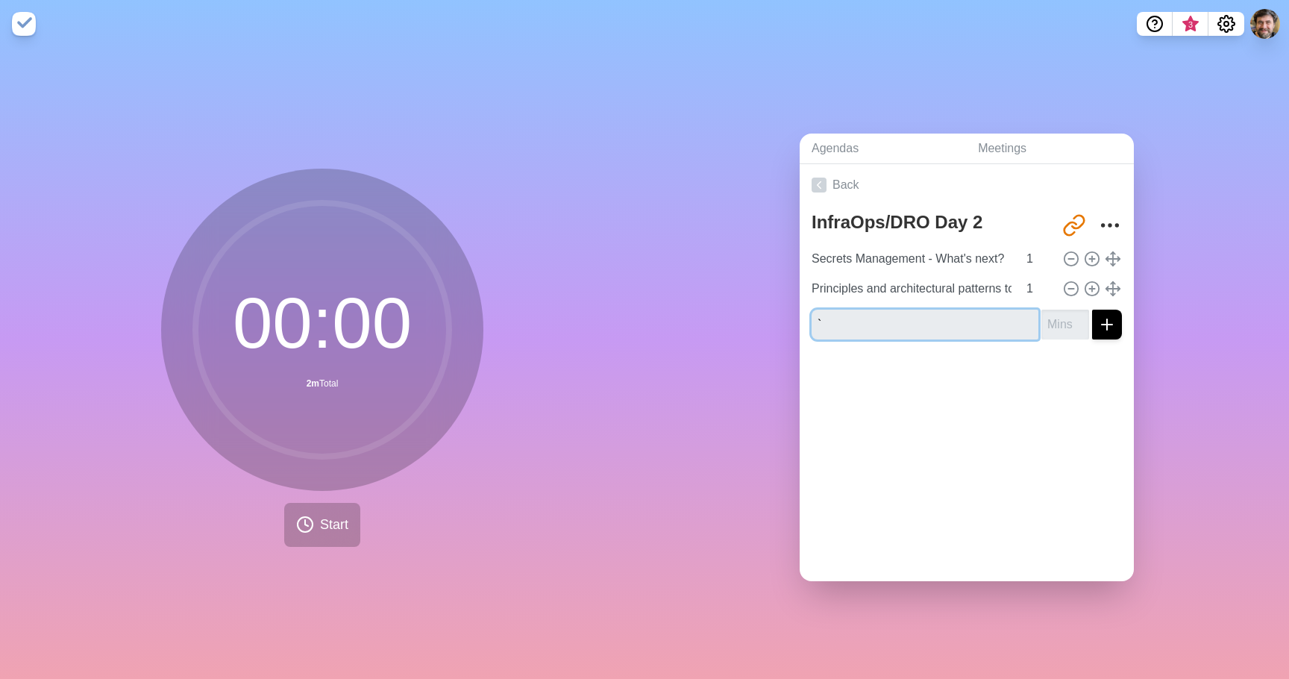
type input "`"
paste input "Terraform - Where do we go from here?"
type input "Terraform - Where do we go from here?"
click at [1061, 315] on input "number" at bounding box center [1065, 325] width 48 height 30
type input "1"
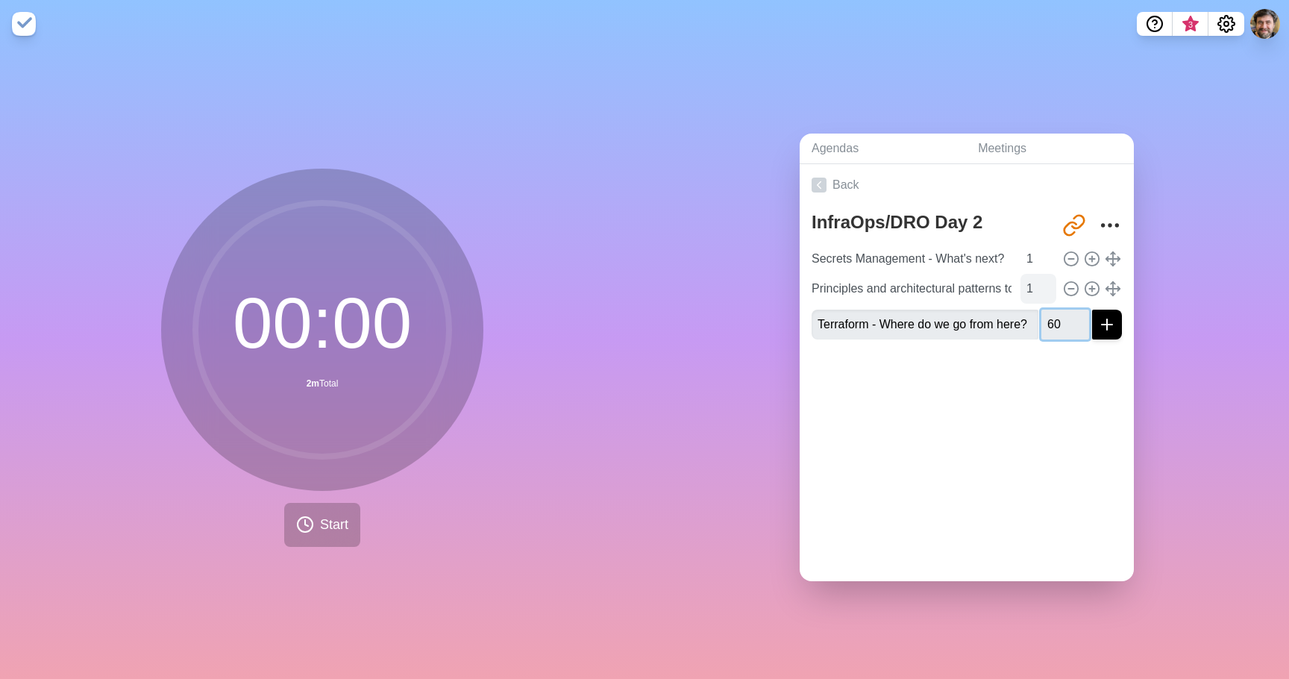
type input "60"
click at [1052, 291] on input "0" at bounding box center [1038, 289] width 36 height 30
click at [1052, 289] on input "-1" at bounding box center [1038, 289] width 36 height 30
click at [1052, 286] on input "0" at bounding box center [1038, 289] width 36 height 30
drag, startPoint x: 1037, startPoint y: 289, endPoint x: 998, endPoint y: 286, distance: 39.0
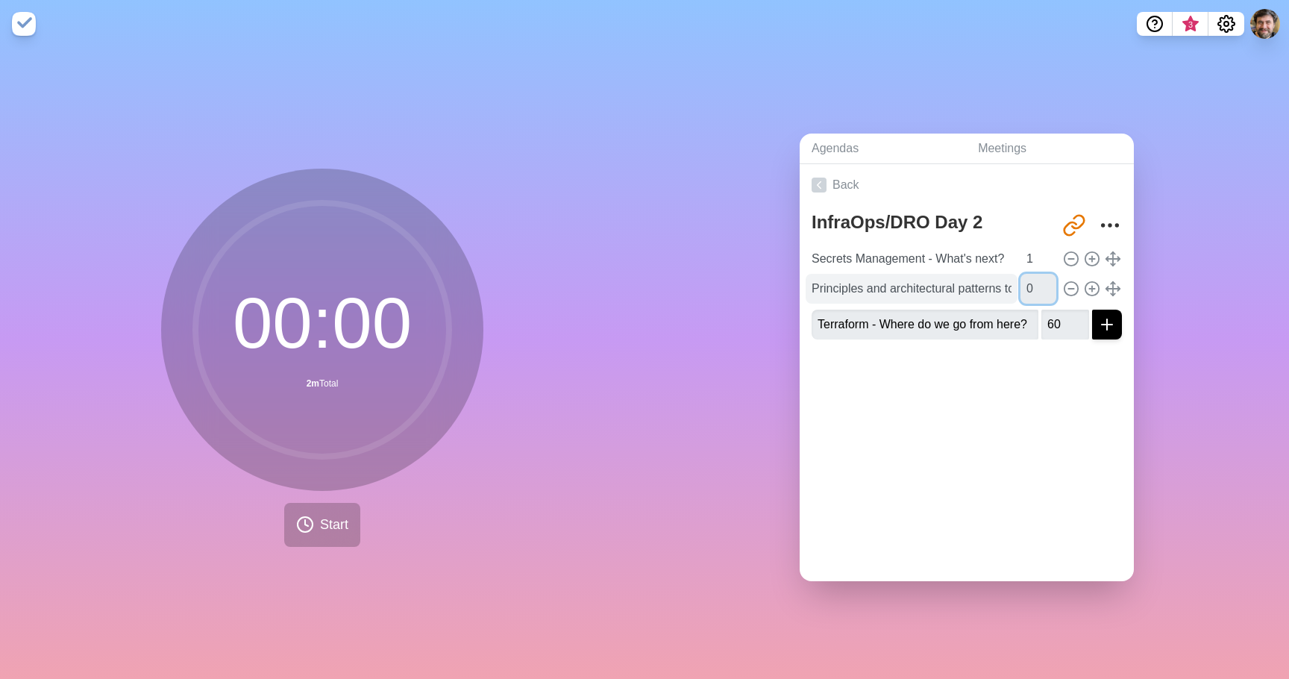
click at [998, 286] on div "Principles and architectural patterns to reduce toil and gain velocity 0" at bounding box center [967, 289] width 322 height 30
type input "60"
click at [1024, 259] on input "1" at bounding box center [1038, 259] width 36 height 30
type input "60"
click at [1108, 333] on button "submit" at bounding box center [1107, 325] width 30 height 30
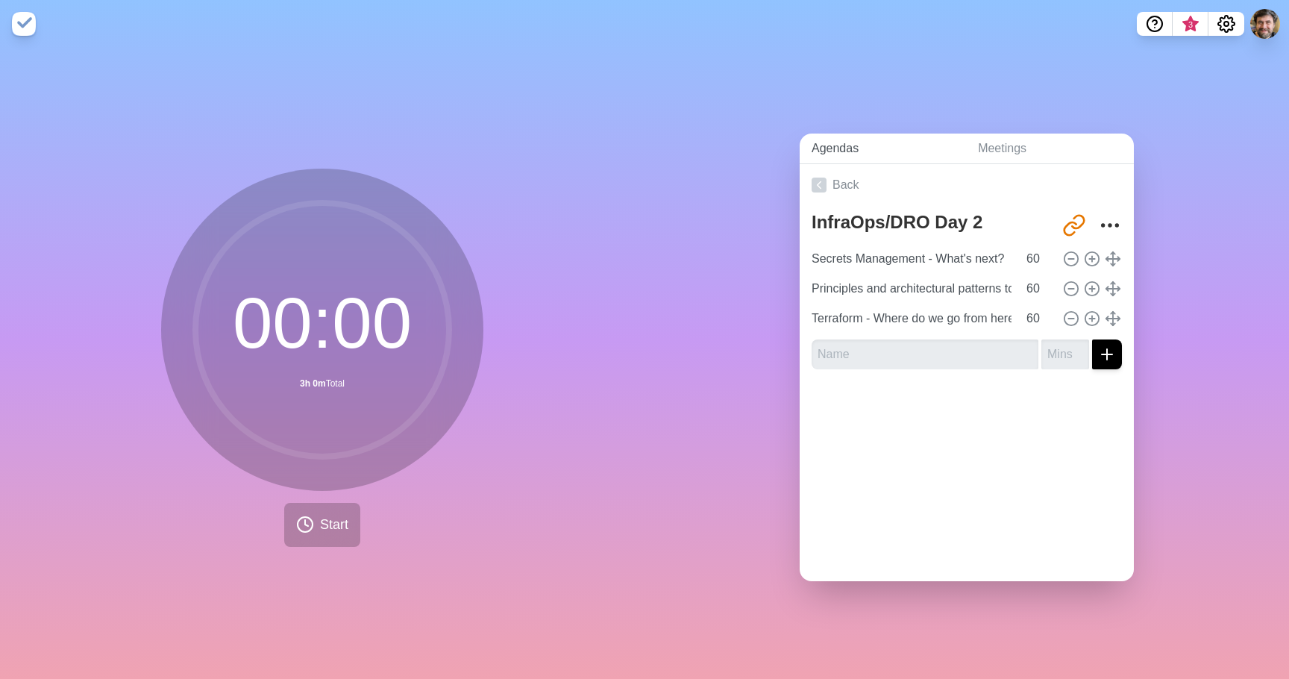
click at [834, 151] on link "Agendas" at bounding box center [883, 149] width 166 height 31
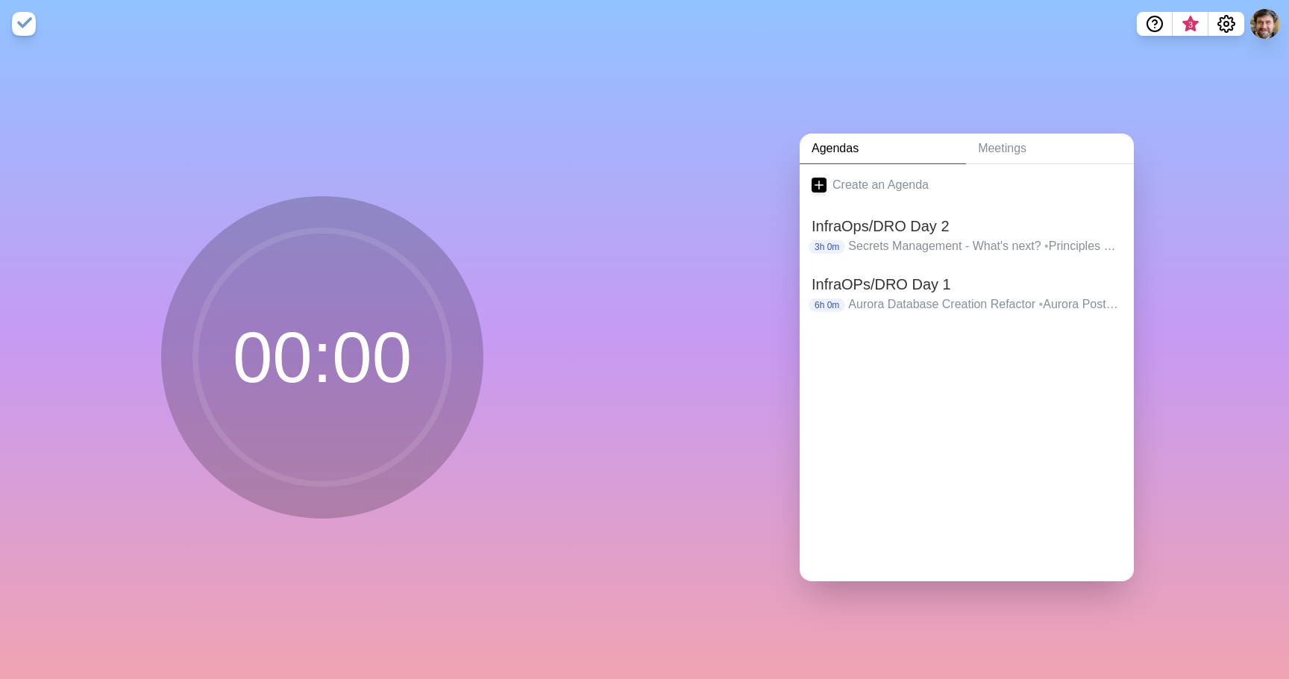
click at [25, 22] on img at bounding box center [24, 24] width 24 height 24
drag, startPoint x: 892, startPoint y: 298, endPoint x: 899, endPoint y: 304, distance: 8.5
click at [899, 304] on p "Aurora Database Creation Refactor • Aurora Postgres Upgrade: Multi-Tenant Migra…" at bounding box center [985, 304] width 274 height 18
